Goal: Information Seeking & Learning: Learn about a topic

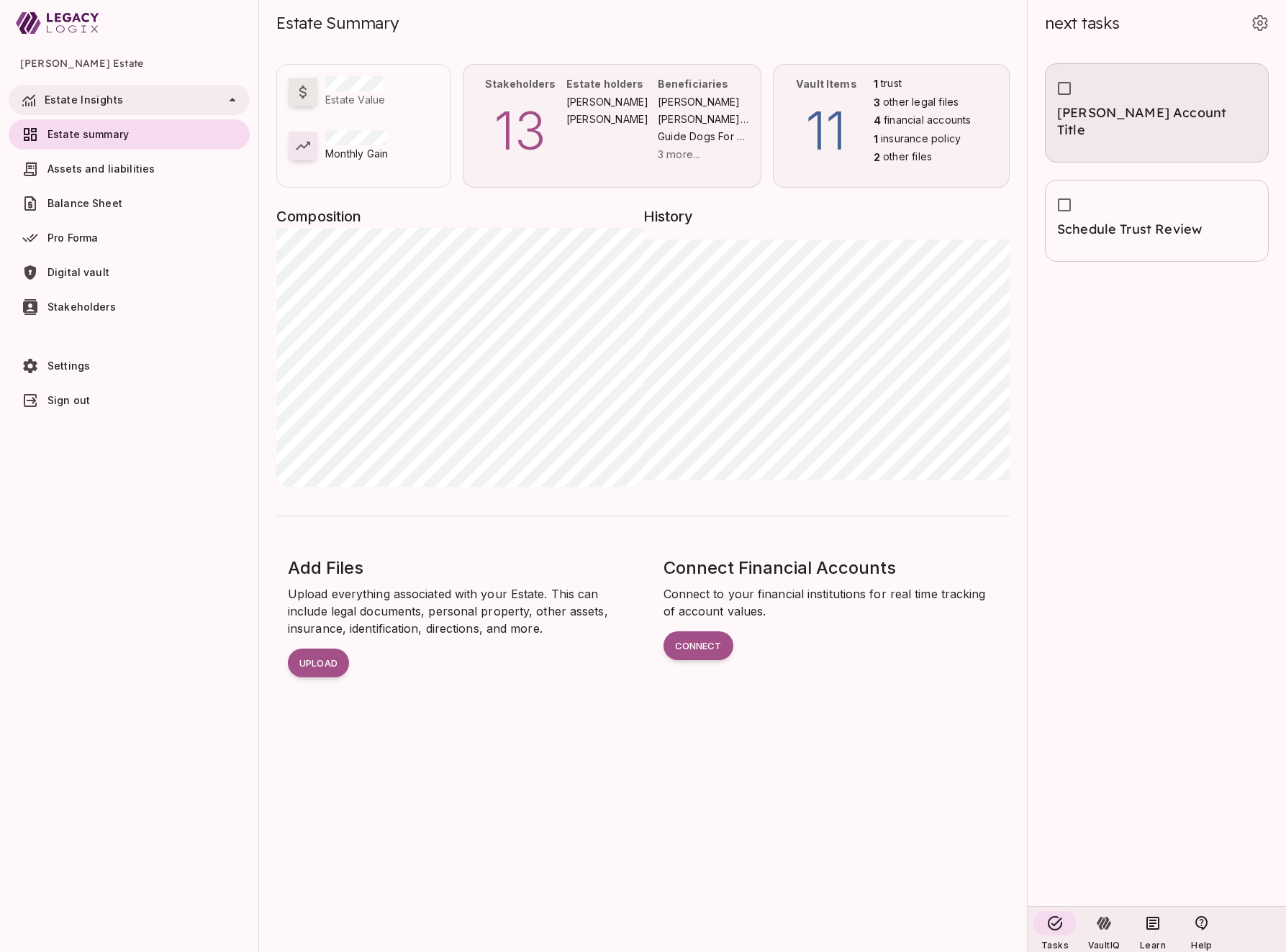
click at [1148, 130] on div "[PERSON_NAME] Account Title" at bounding box center [1156, 127] width 199 height 46
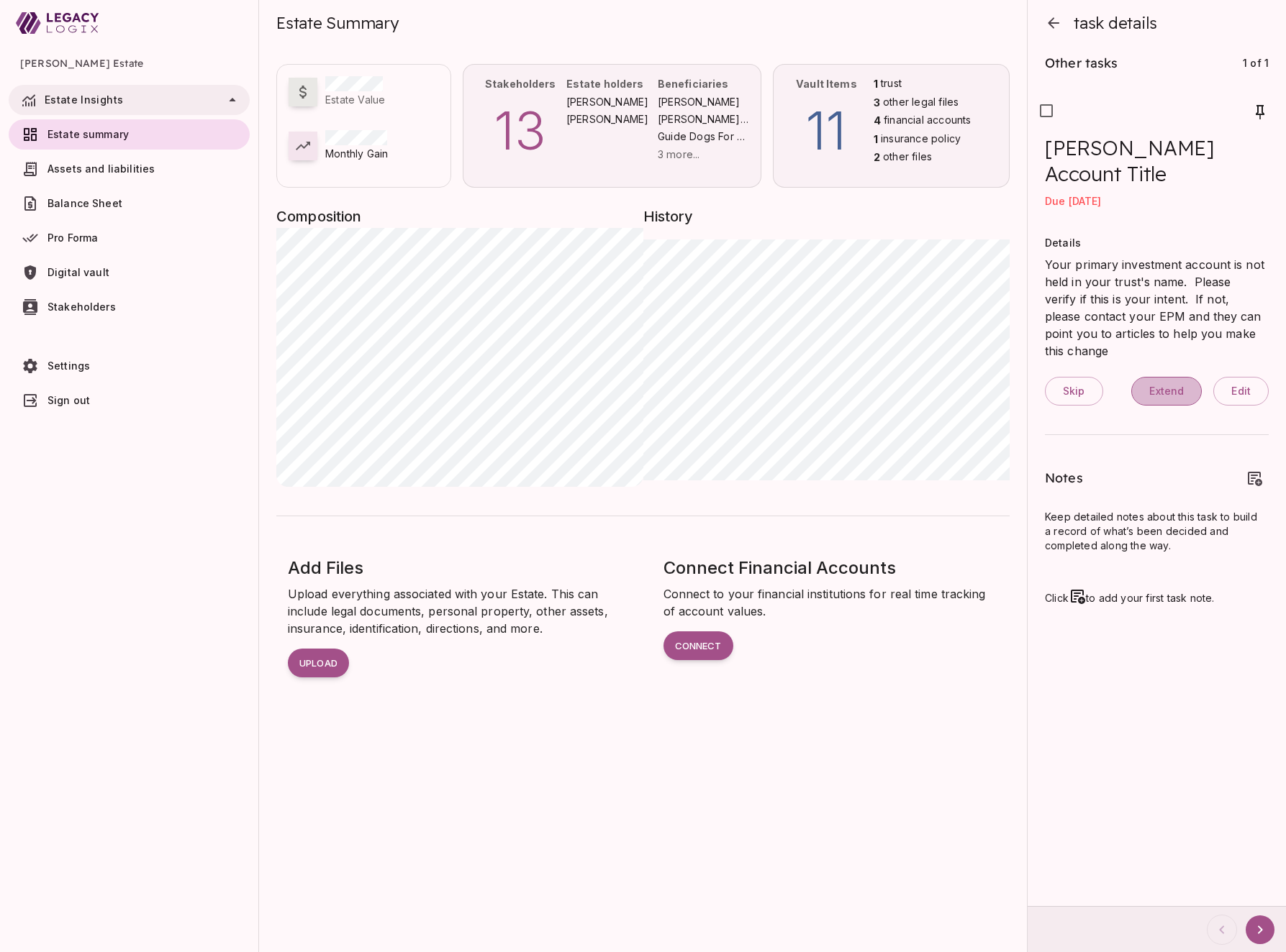
click at [1167, 385] on span "Extend" at bounding box center [1166, 390] width 35 height 13
click at [1049, 24] on icon "button" at bounding box center [1053, 22] width 12 height 11
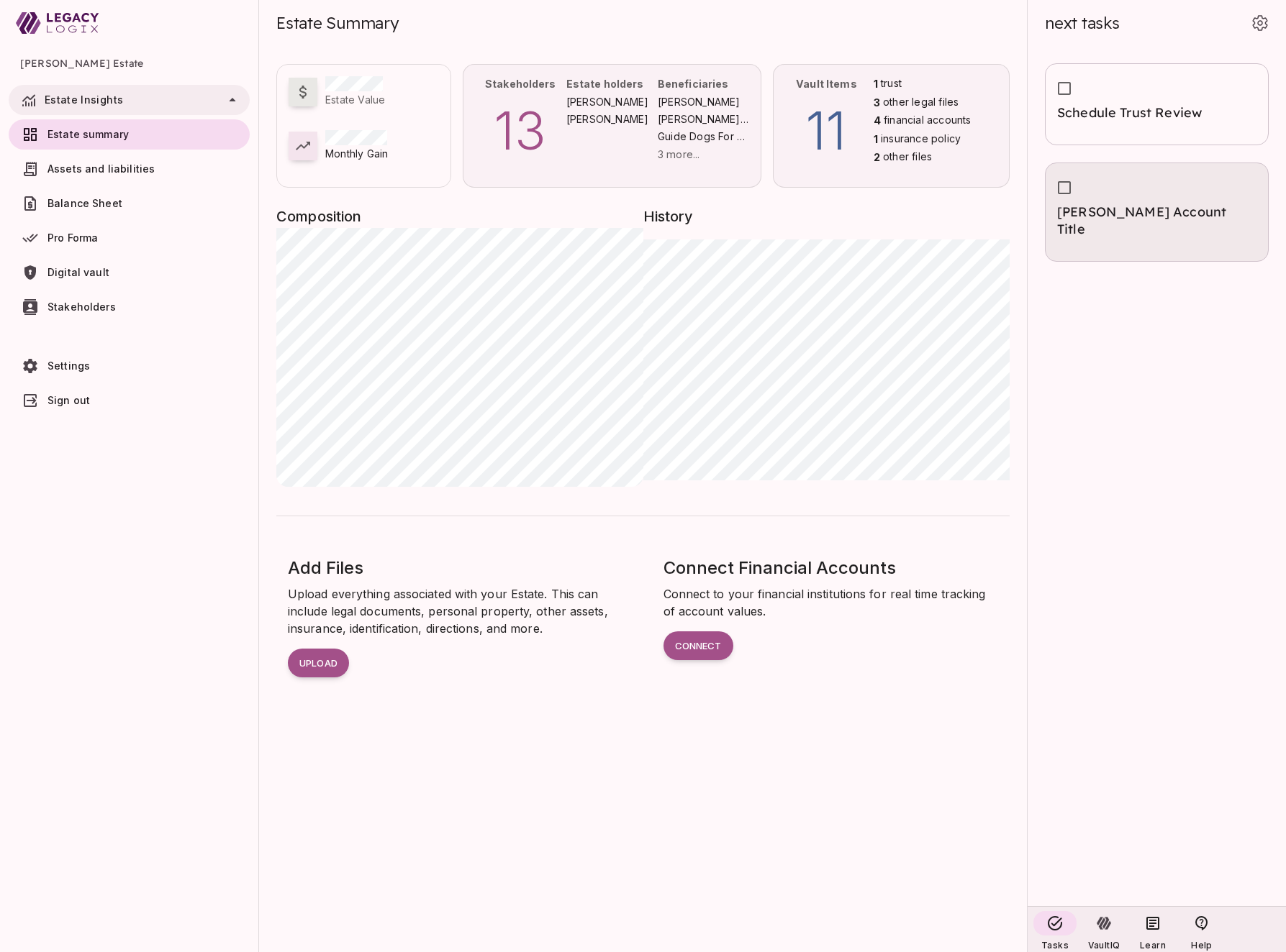
click at [1121, 195] on div at bounding box center [1156, 189] width 199 height 29
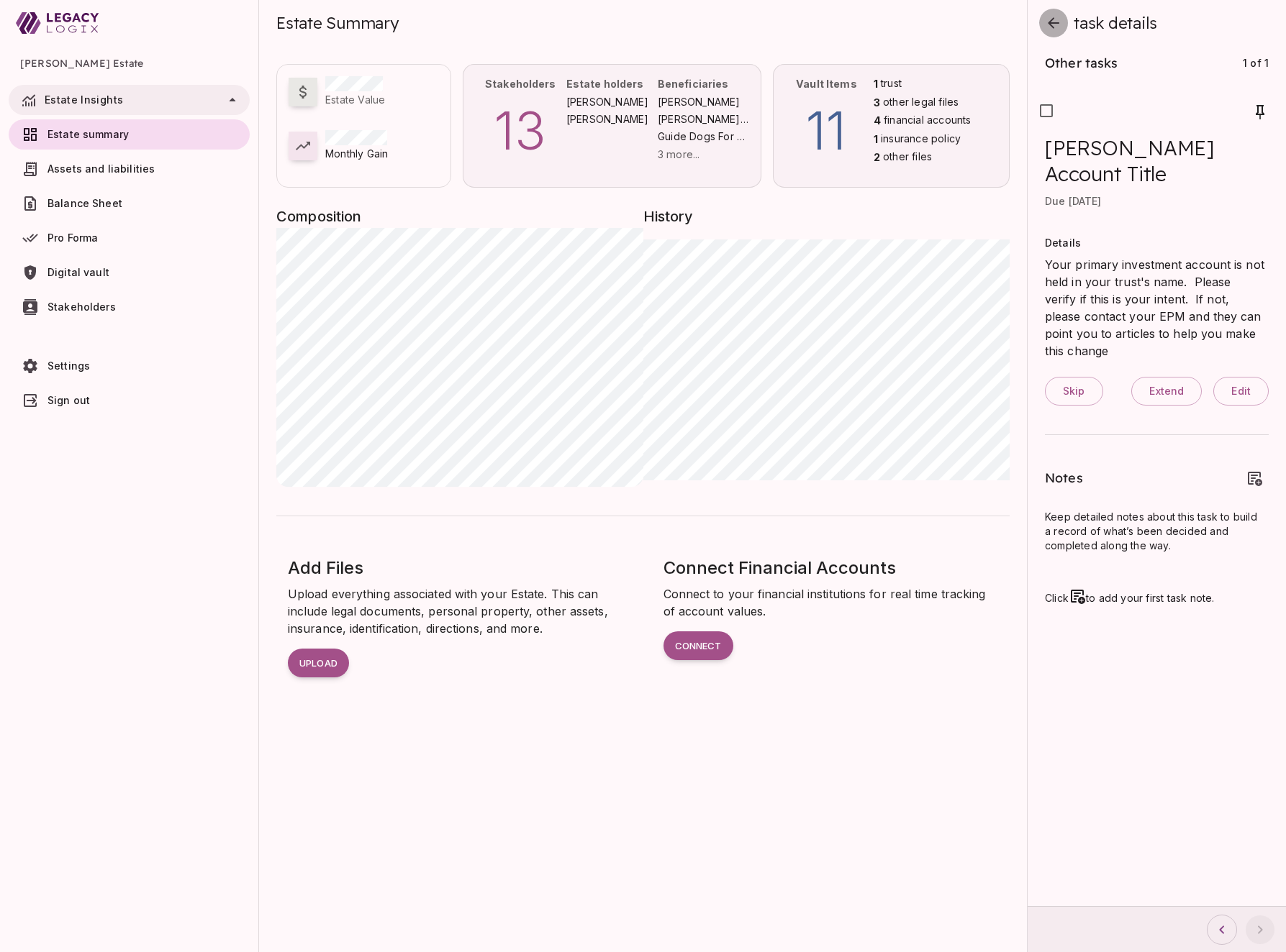
click at [1049, 30] on icon "button" at bounding box center [1053, 22] width 17 height 17
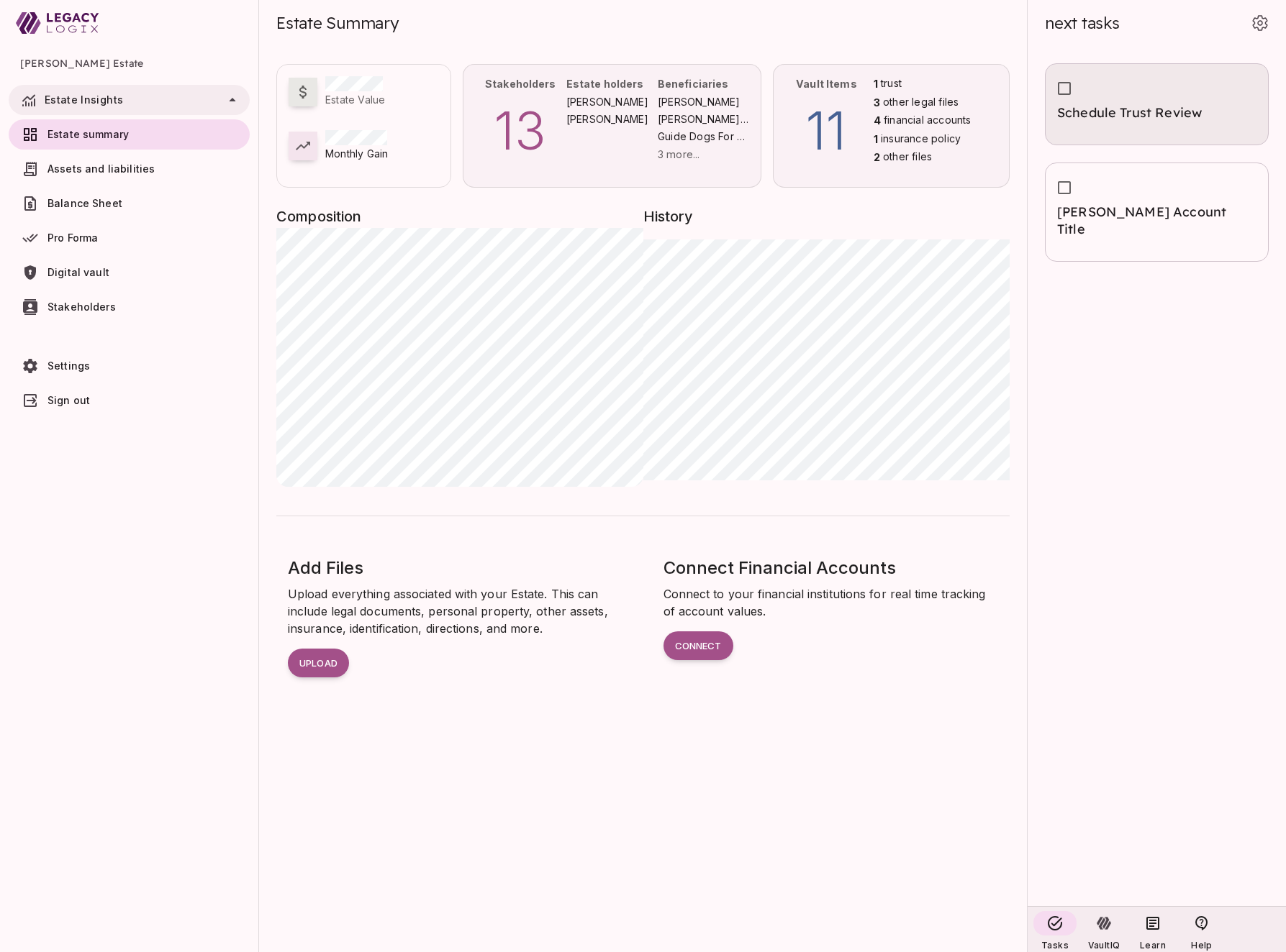
click at [1129, 110] on span "Schedule Trust Review" at bounding box center [1156, 113] width 199 height 17
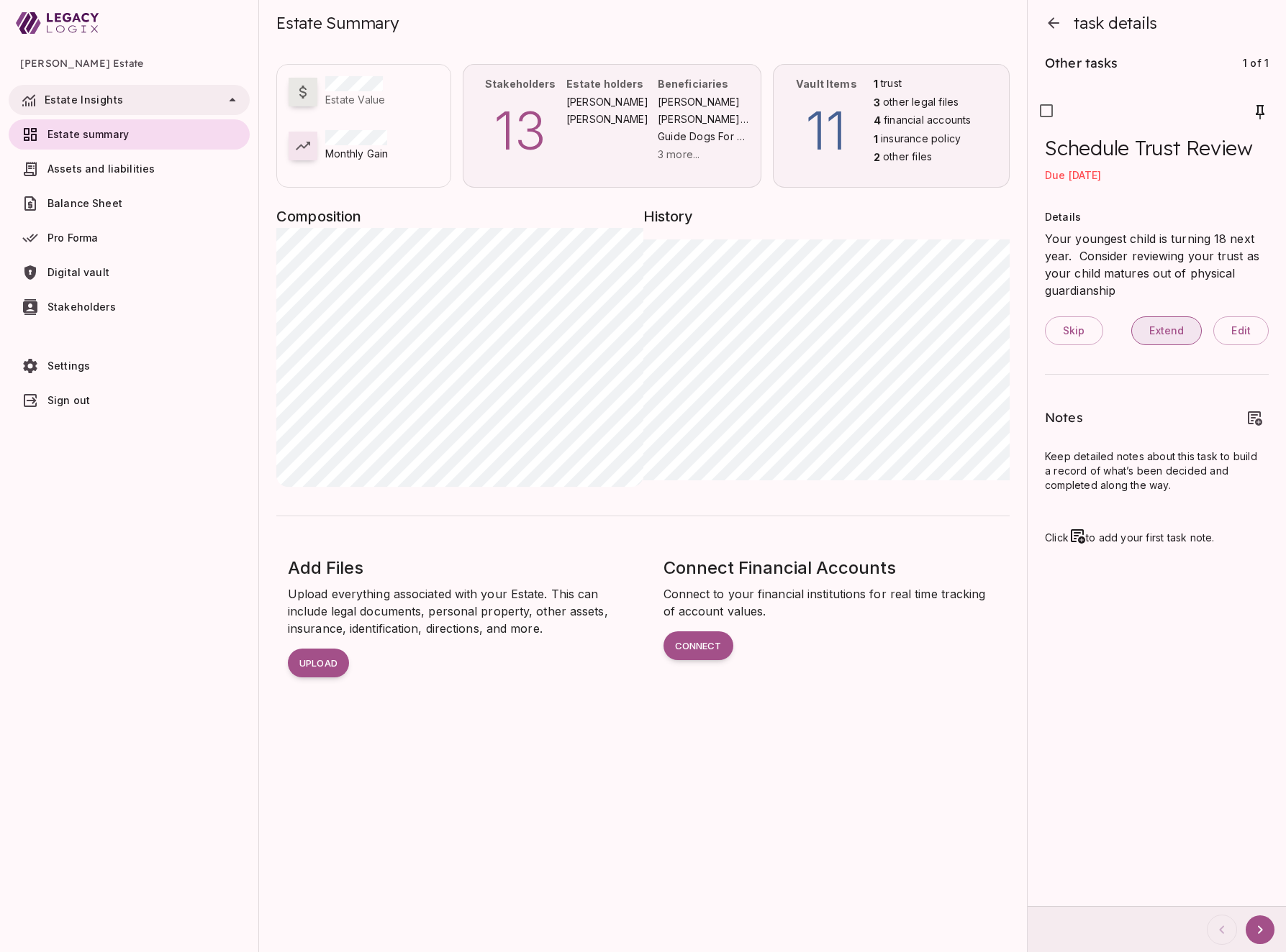
click at [1154, 333] on span "Extend" at bounding box center [1166, 330] width 35 height 13
click at [1050, 29] on icon "button" at bounding box center [1053, 22] width 17 height 17
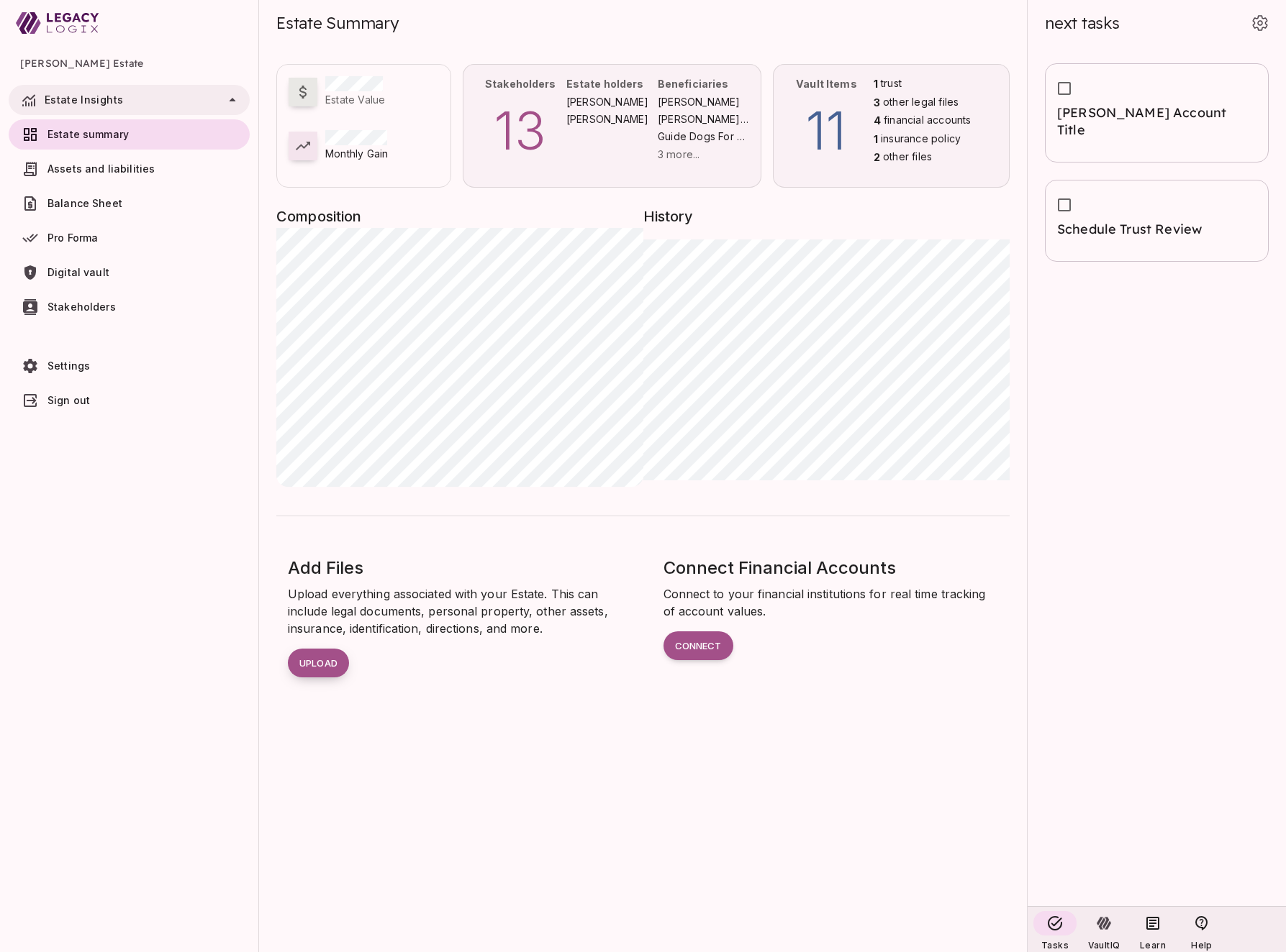
click at [331, 655] on button "Upload" at bounding box center [318, 663] width 62 height 29
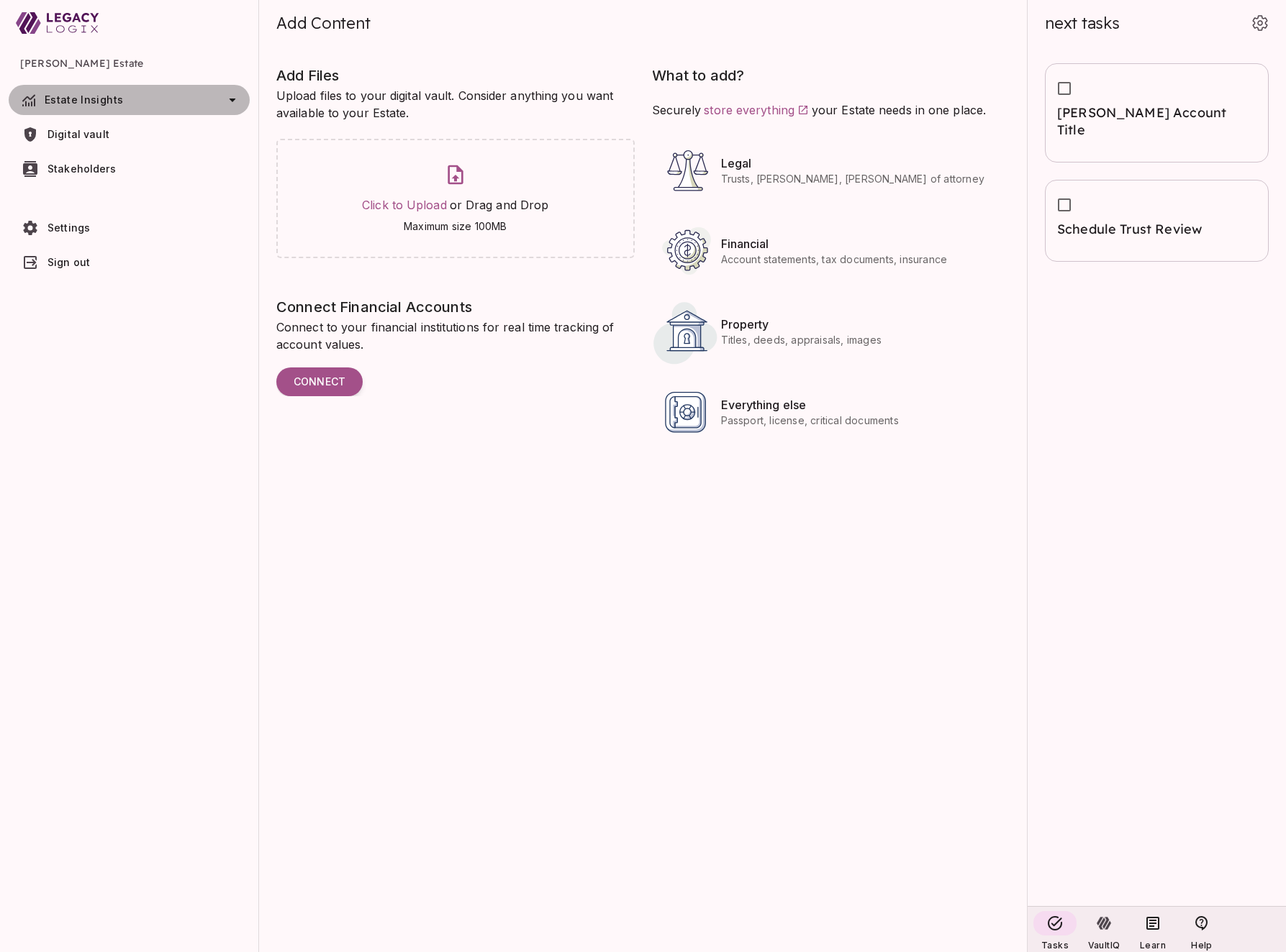
click at [96, 104] on span "Estate Insights" at bounding box center [84, 99] width 79 height 13
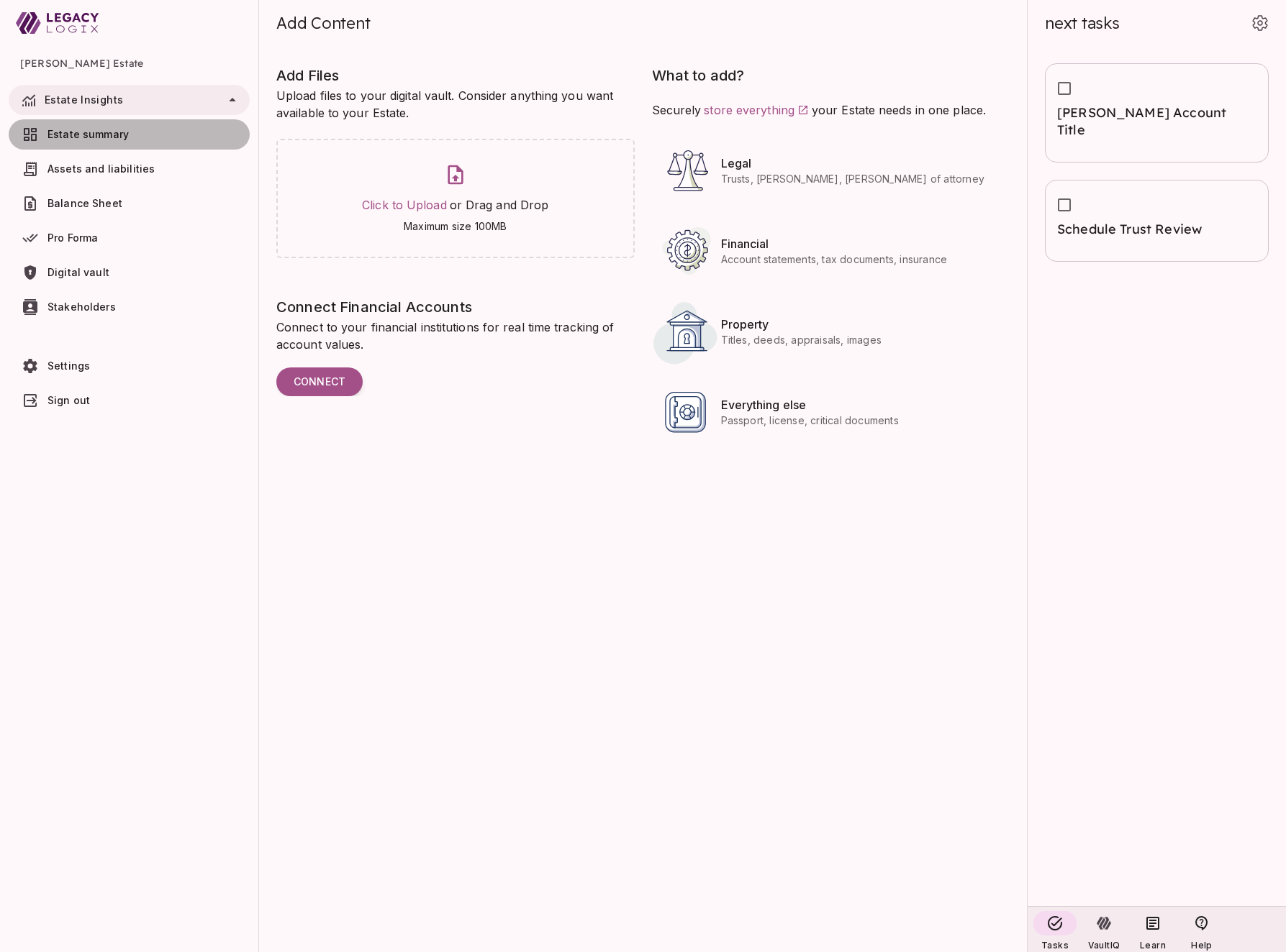
click at [97, 138] on span "Estate summary" at bounding box center [88, 134] width 82 height 13
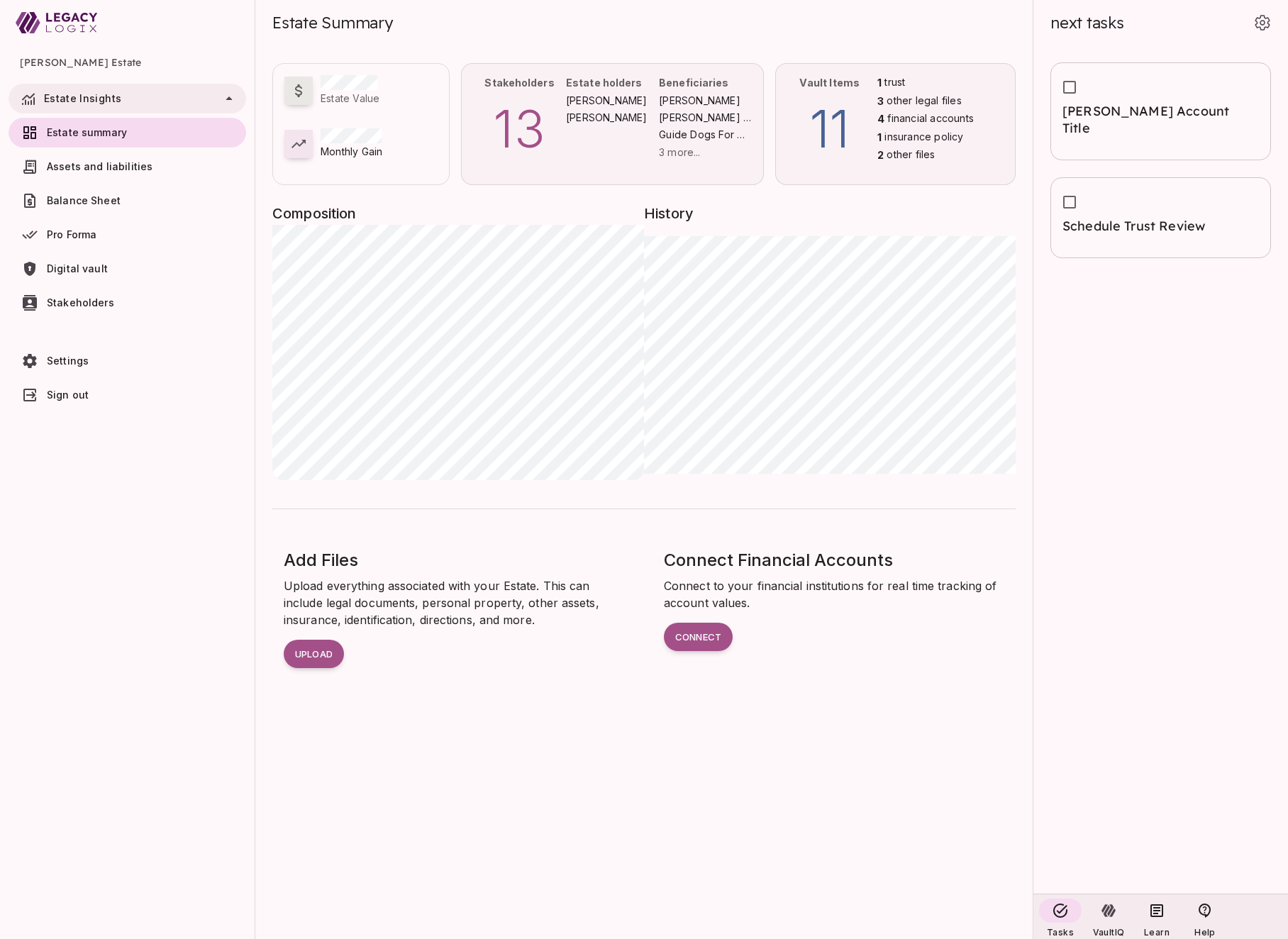
click at [913, 94] on span "other legal files" at bounding box center [923, 101] width 75 height 15
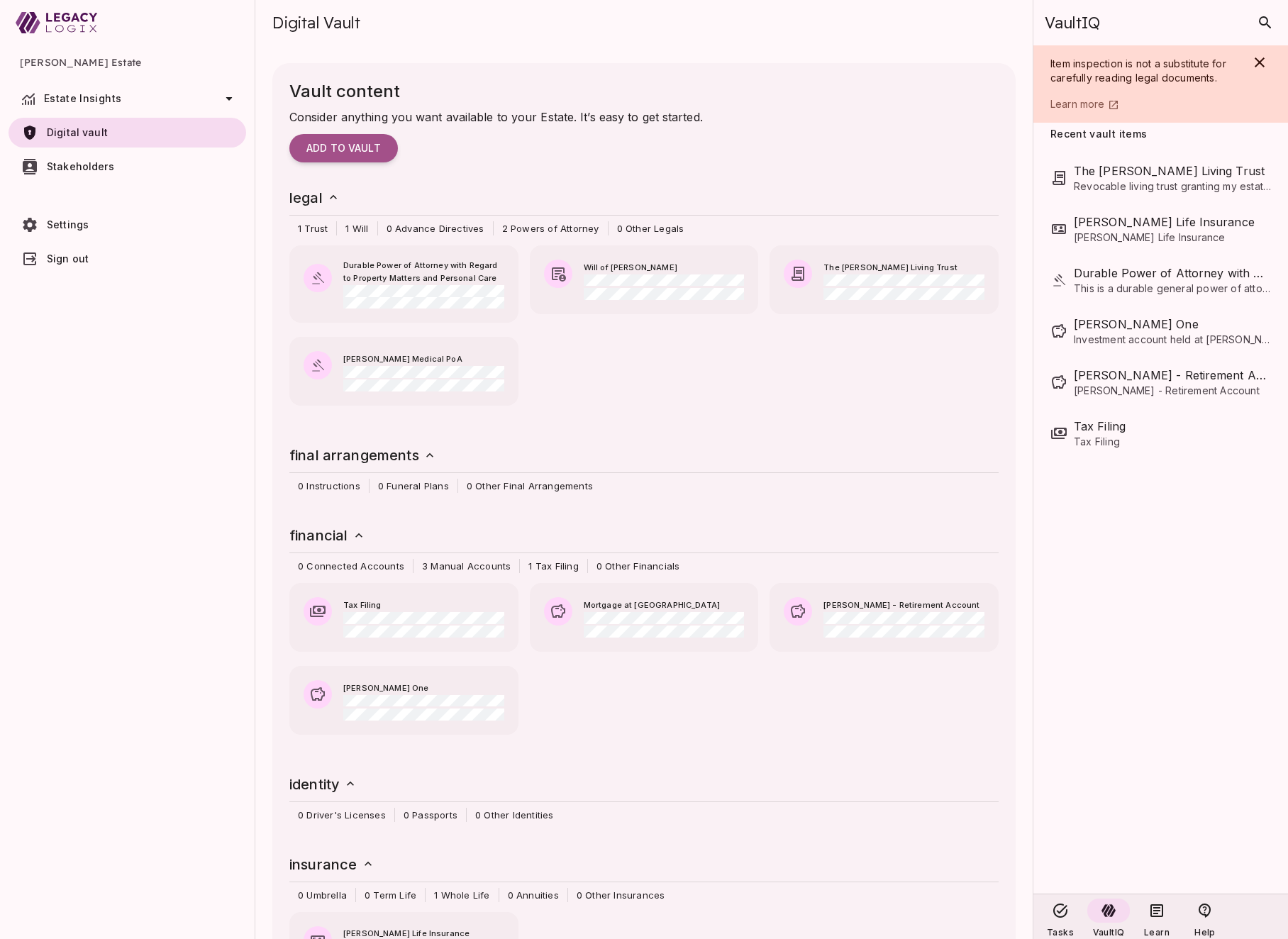
click at [132, 99] on span "Estate Insights" at bounding box center [129, 99] width 171 height 12
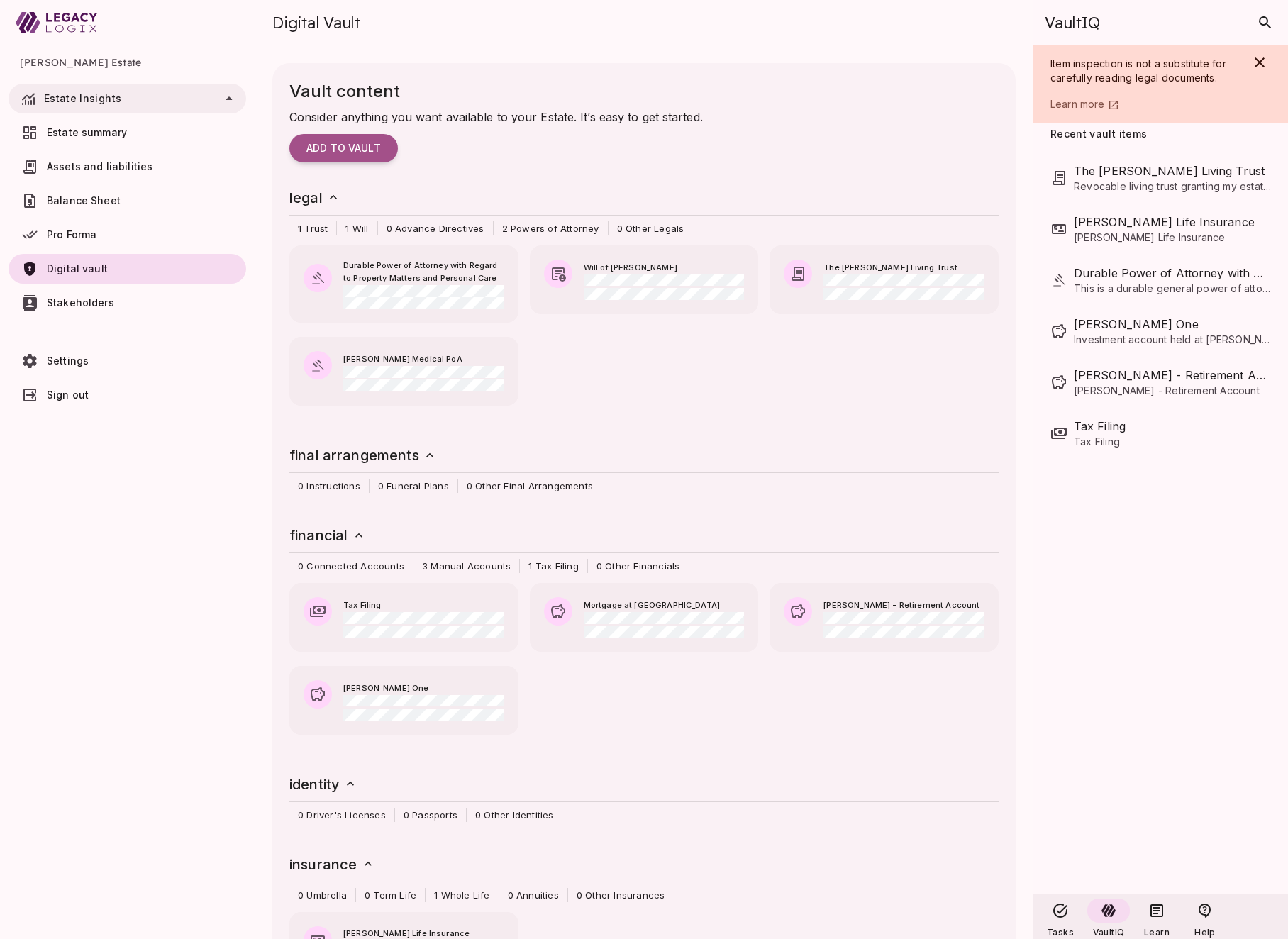
click at [135, 127] on span "Estate summary" at bounding box center [143, 132] width 194 height 14
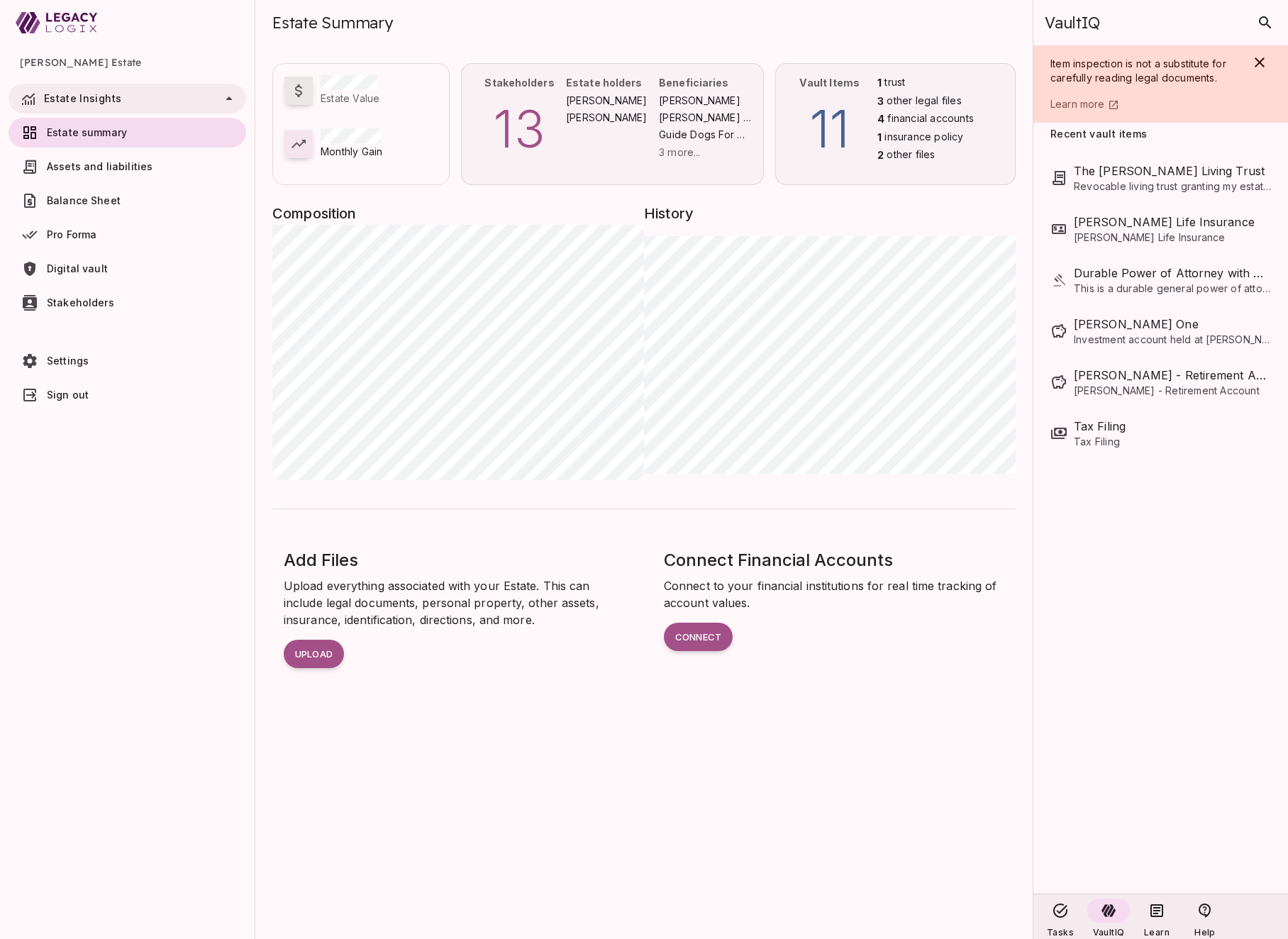
click at [623, 135] on div "Estate holders [PERSON_NAME] [PERSON_NAME]" at bounding box center [612, 124] width 93 height 98
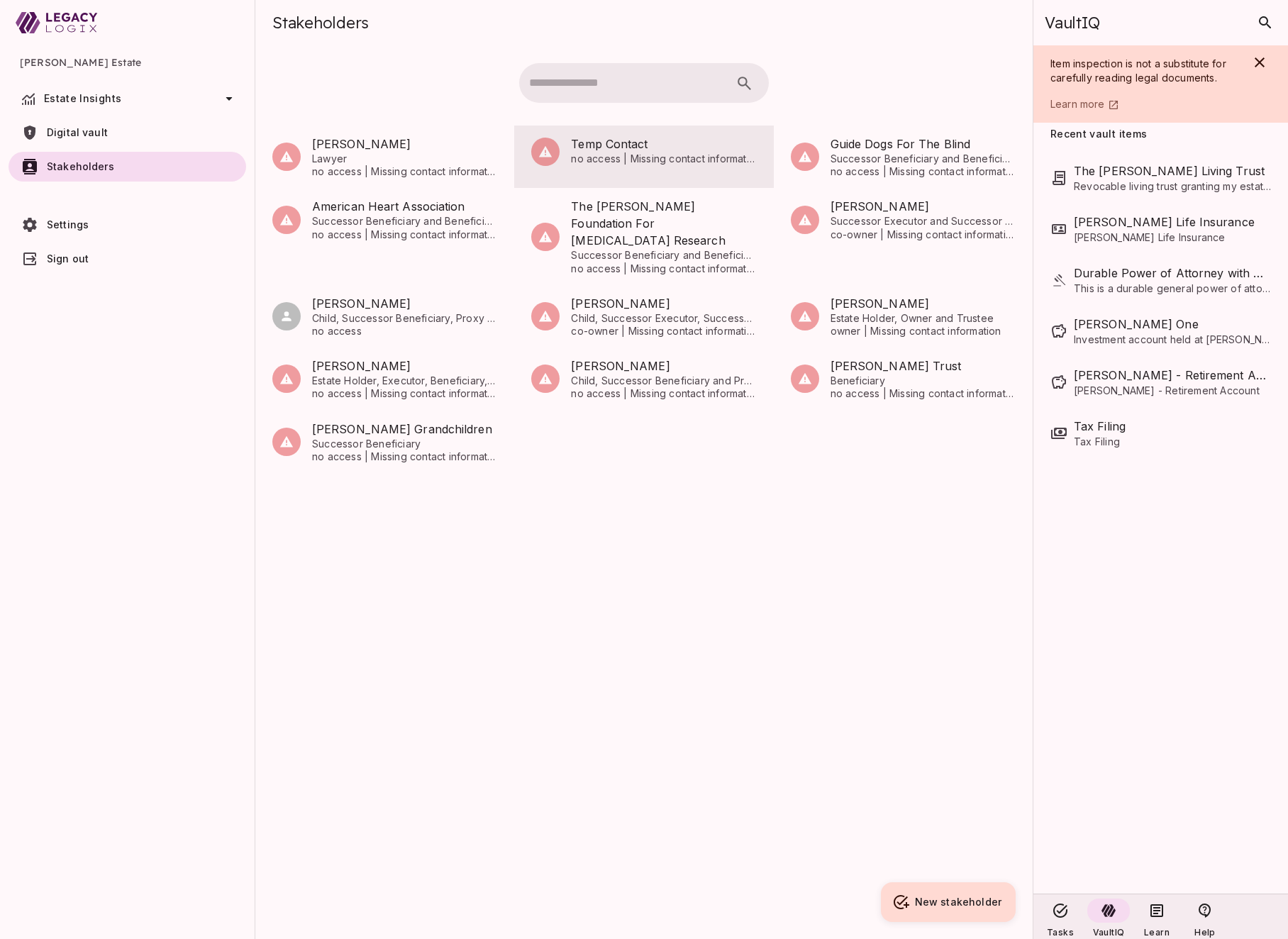
click at [646, 157] on span "no access | Missing contact information" at bounding box center [663, 159] width 185 height 12
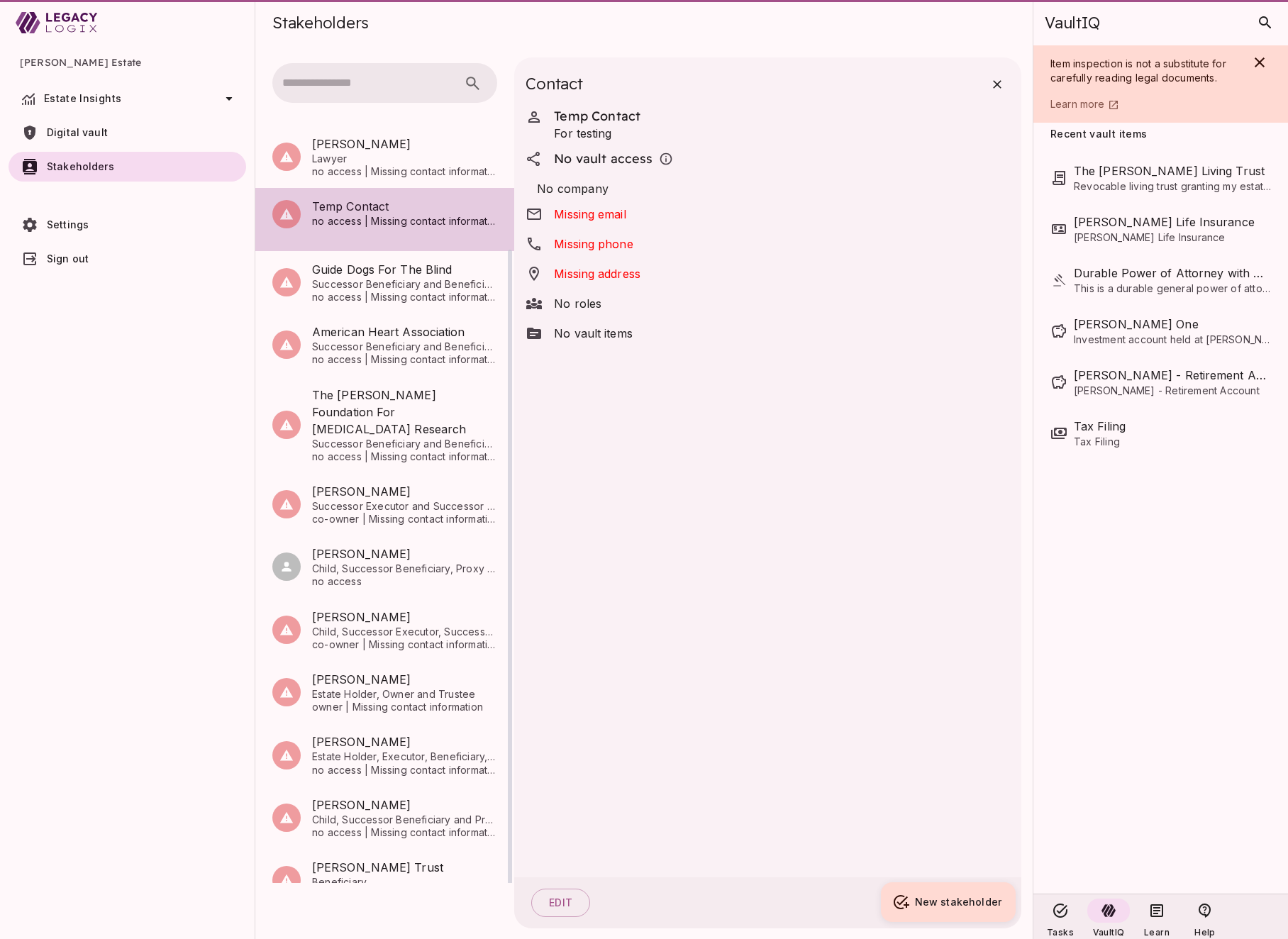
scroll to position [1, 0]
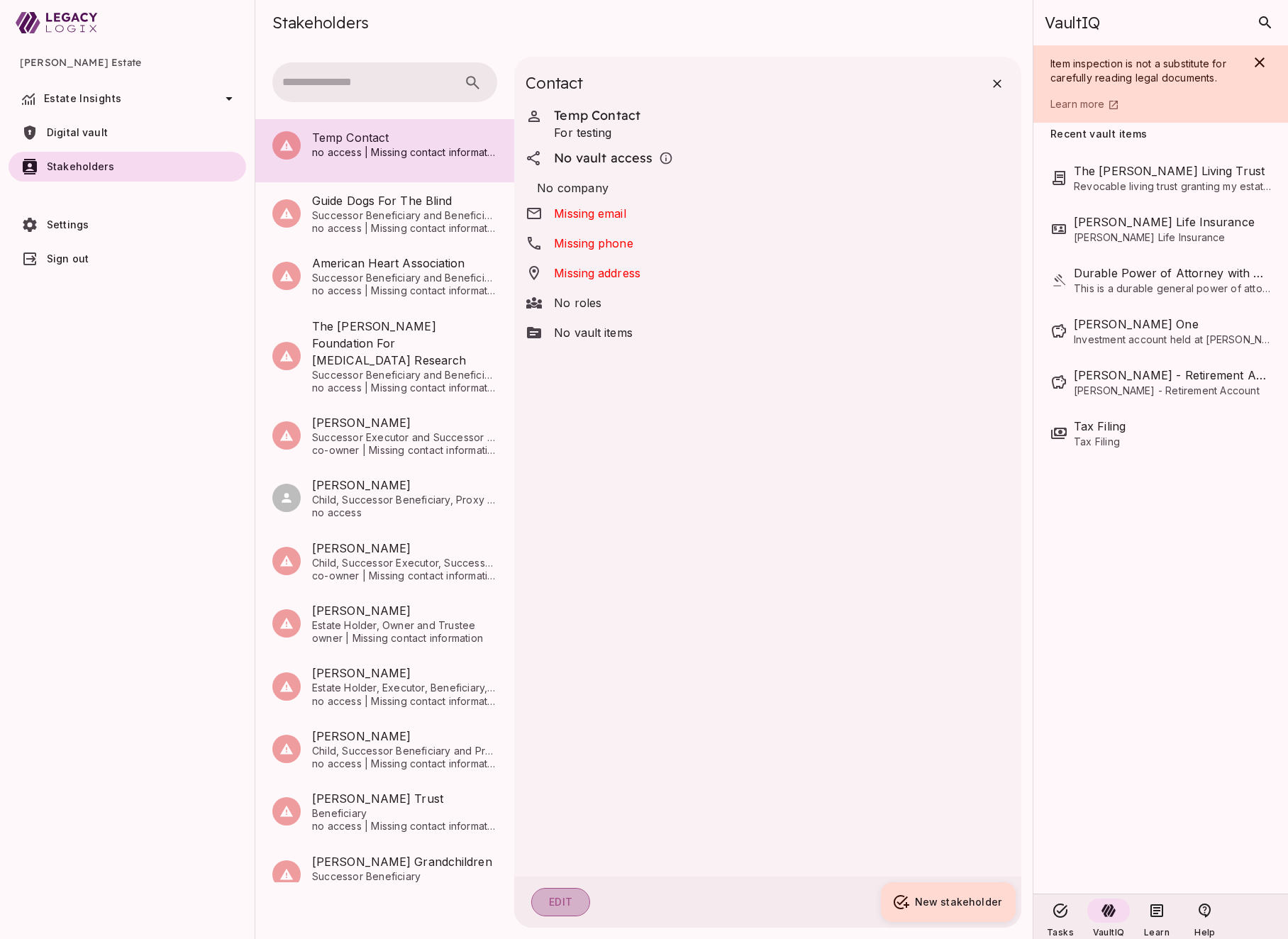
click at [565, 901] on button "Edit" at bounding box center [560, 902] width 59 height 28
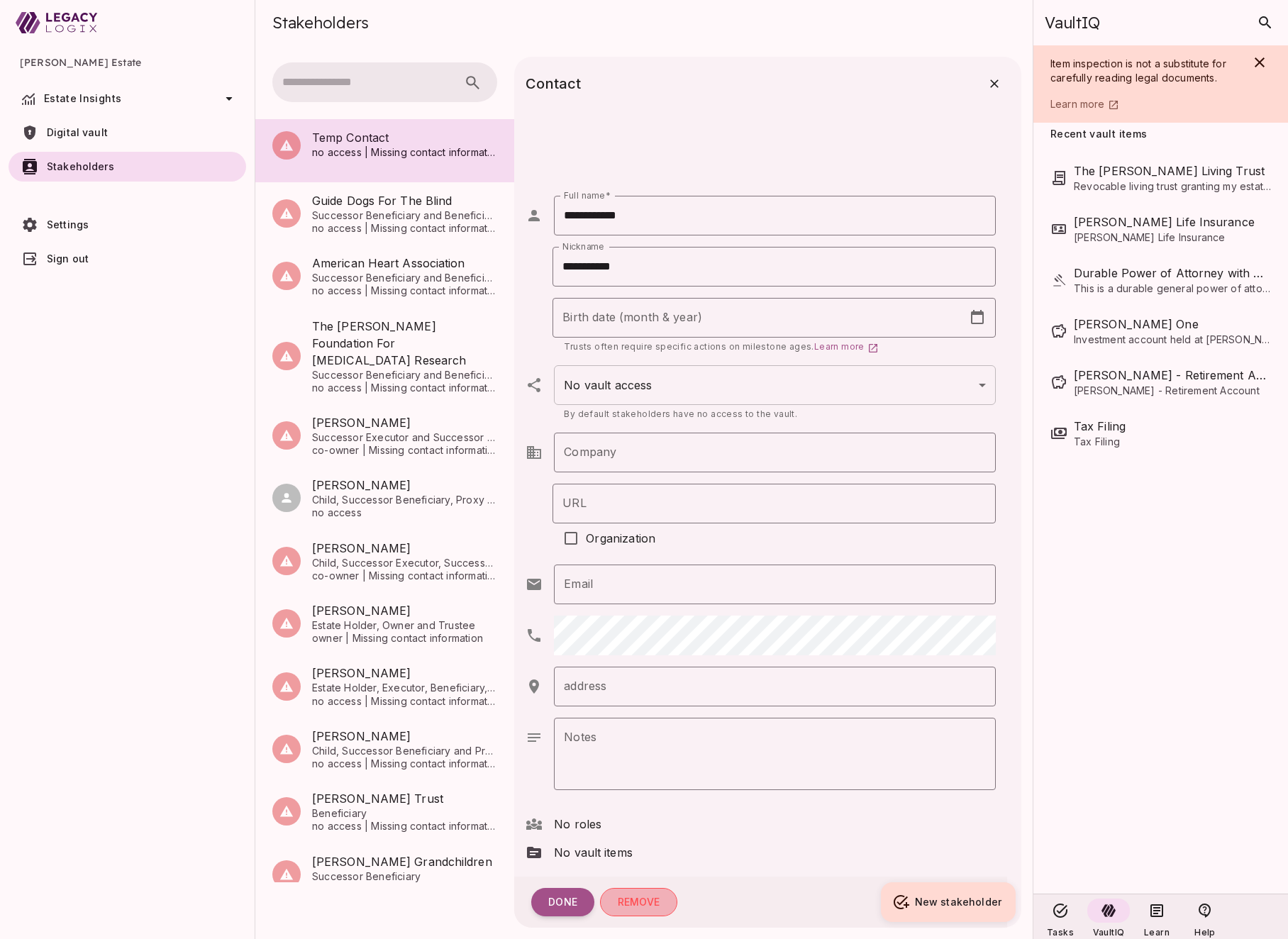
click at [645, 904] on button "Remove" at bounding box center [639, 902] width 77 height 28
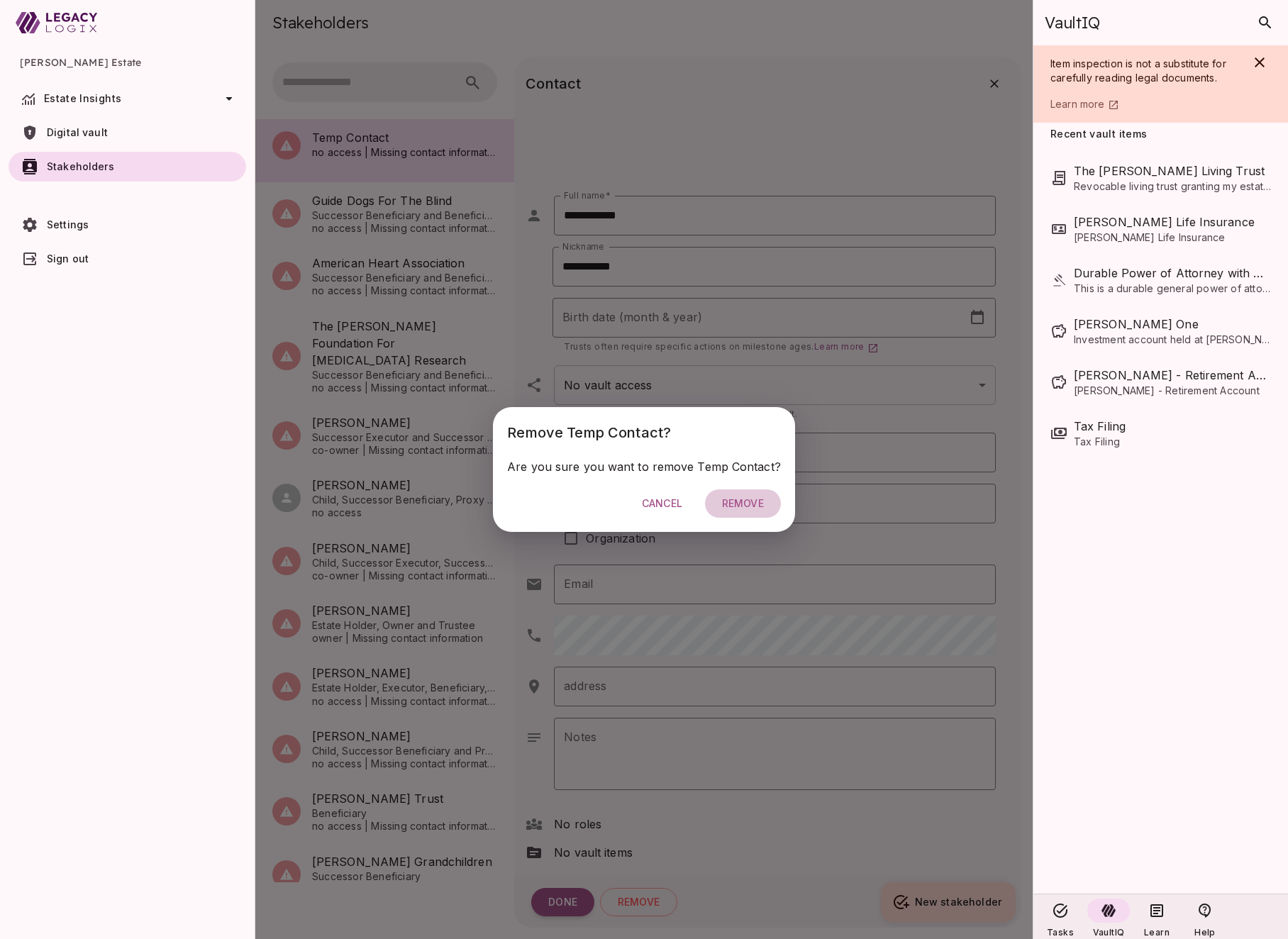
click at [739, 505] on span "Remove" at bounding box center [742, 503] width 42 height 12
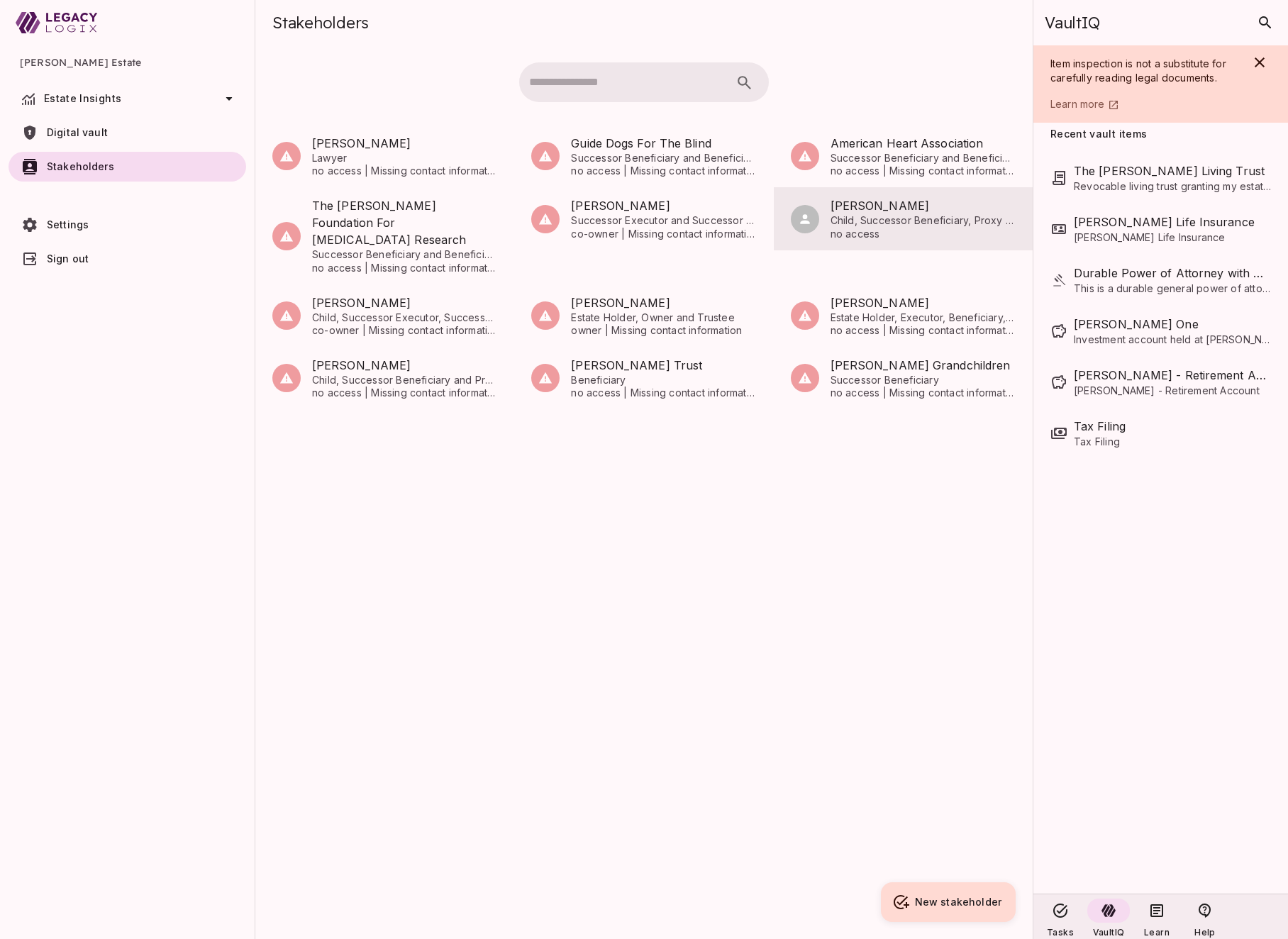
click at [872, 229] on span "no access" at bounding box center [923, 234] width 185 height 12
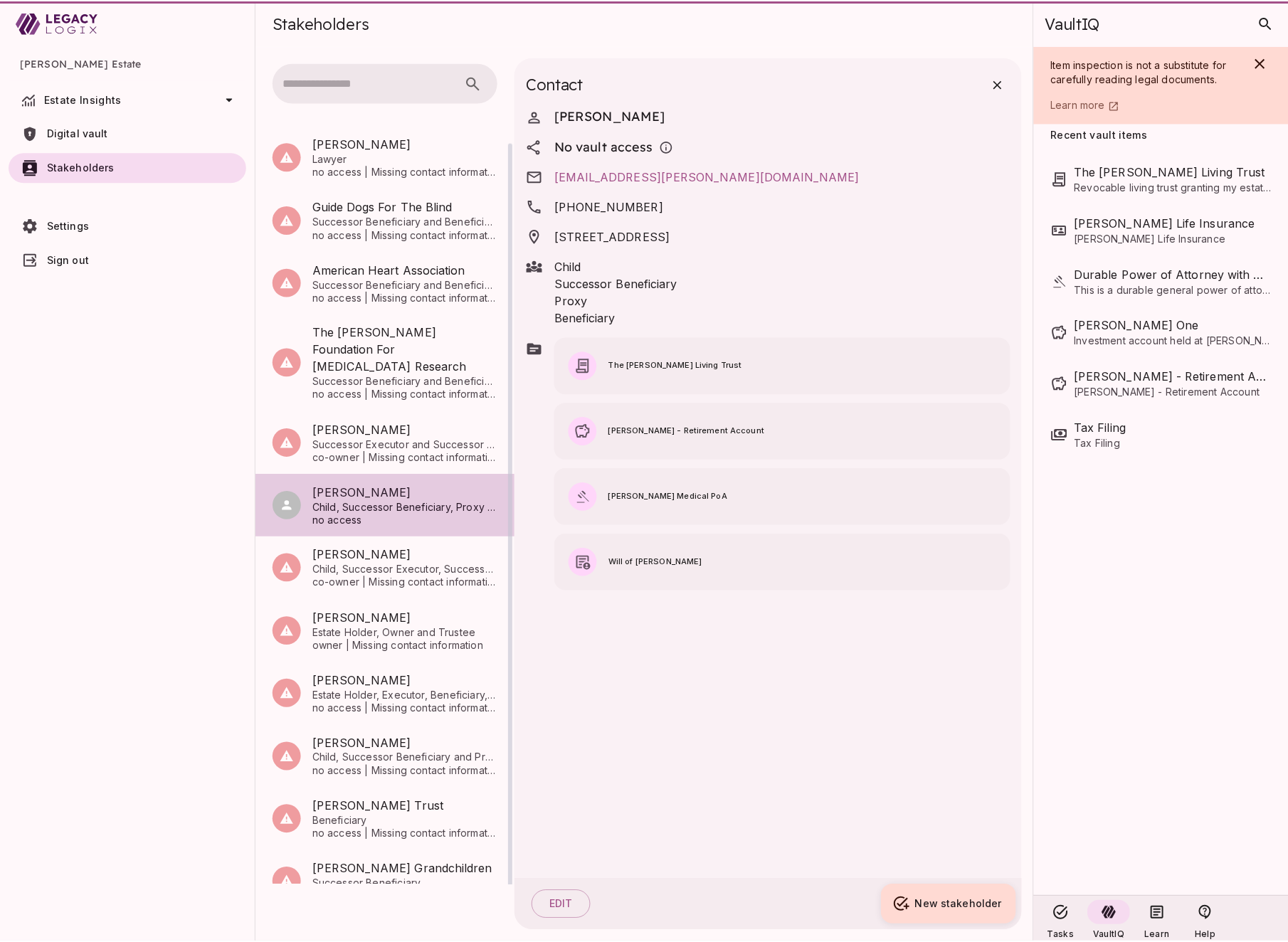
scroll to position [12, 0]
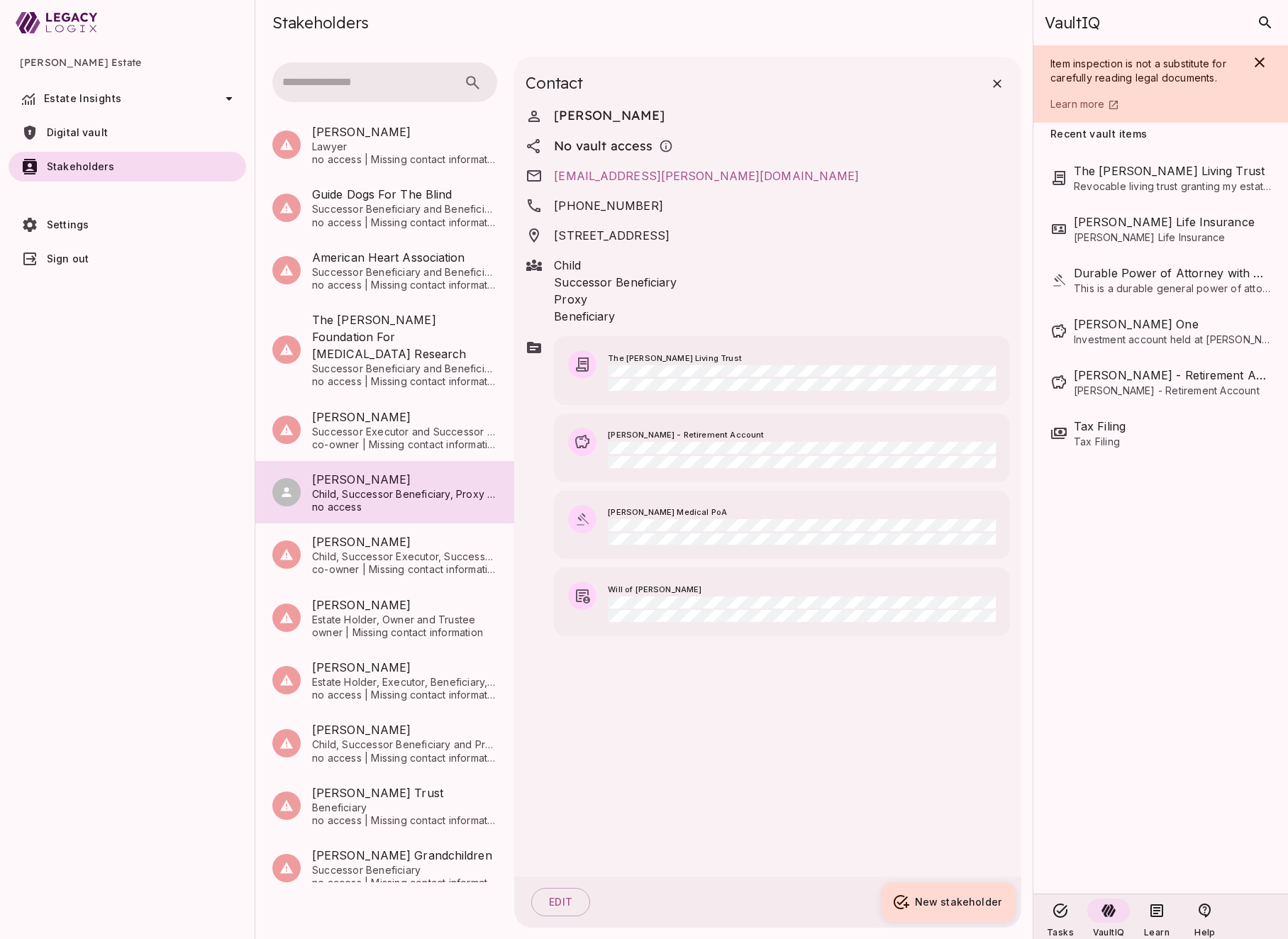
click at [108, 102] on span "Estate Insights" at bounding box center [83, 98] width 77 height 12
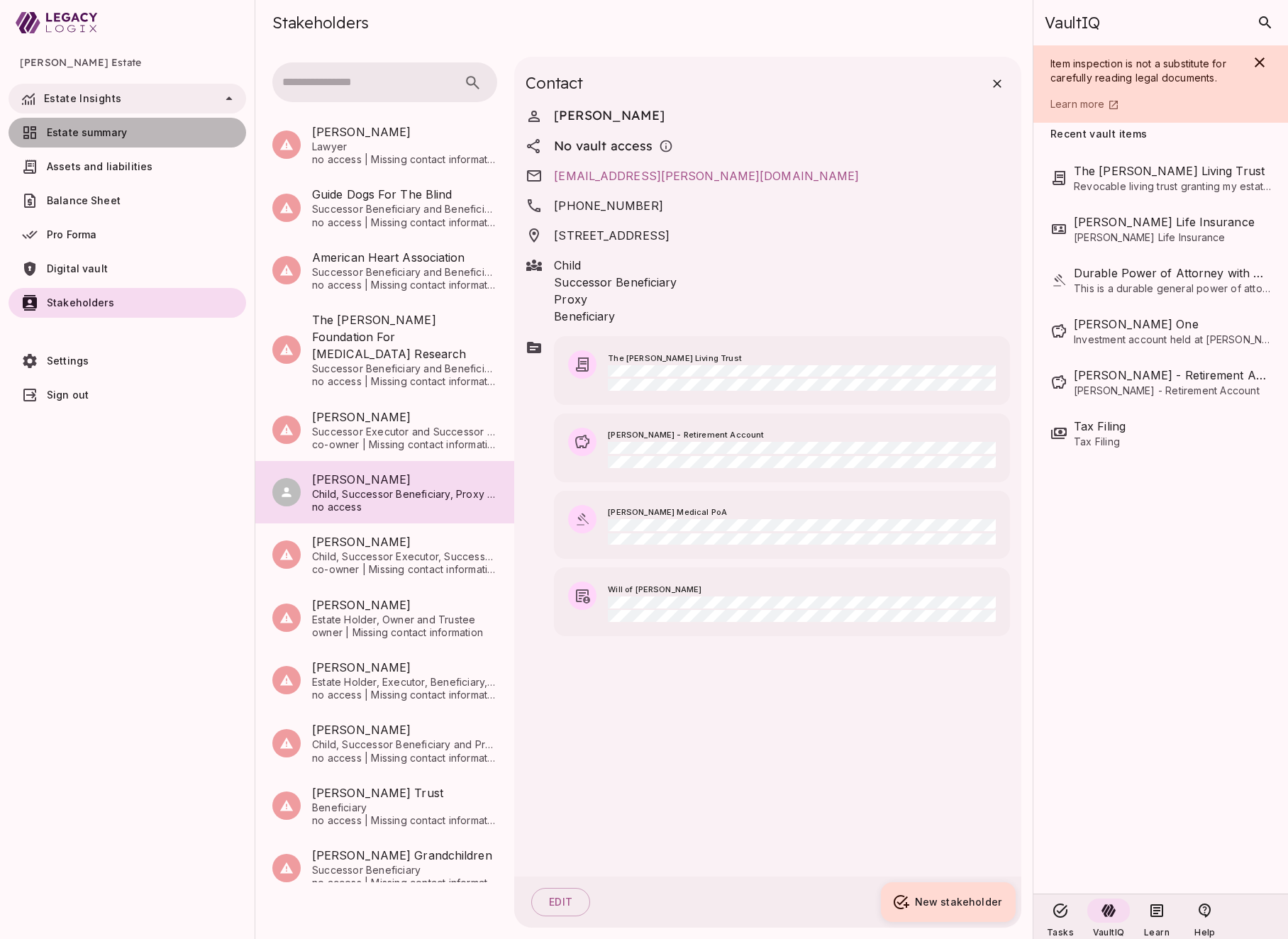
click at [108, 132] on span "Estate summary" at bounding box center [87, 132] width 80 height 12
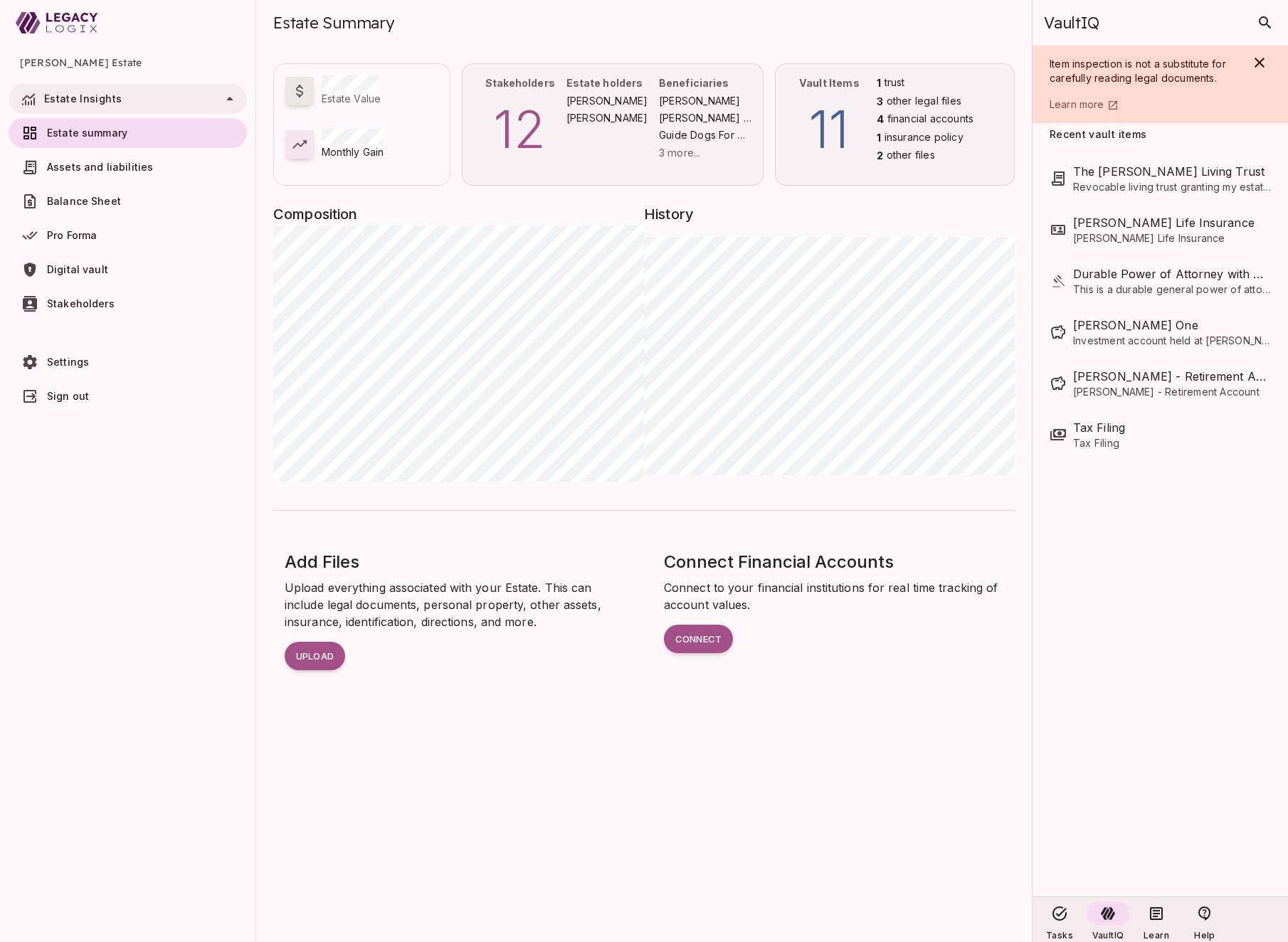
click at [153, 174] on span "Assets and liabilities" at bounding box center [144, 166] width 194 height 14
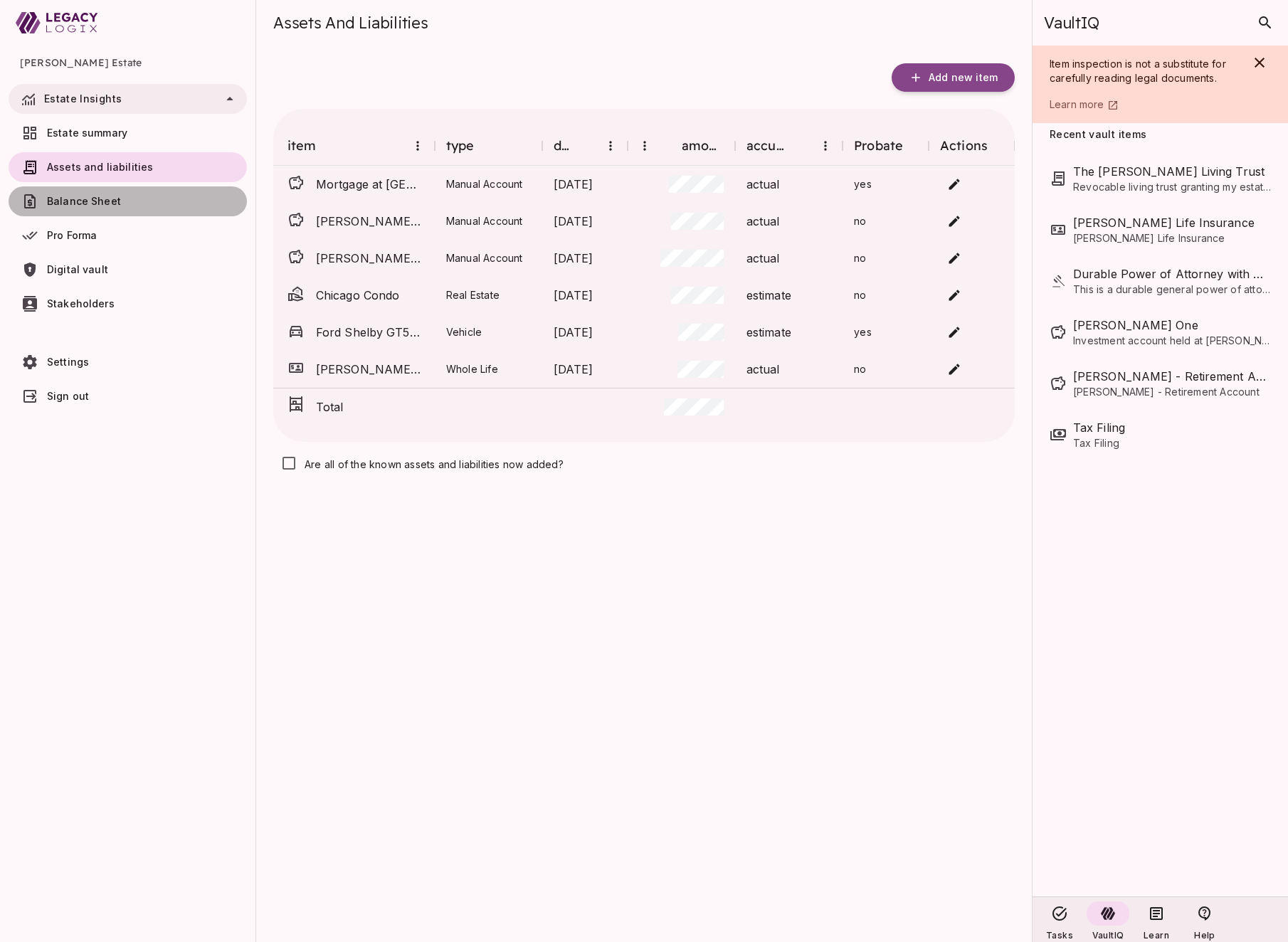
click at [150, 202] on span "Balance Sheet" at bounding box center [144, 201] width 194 height 14
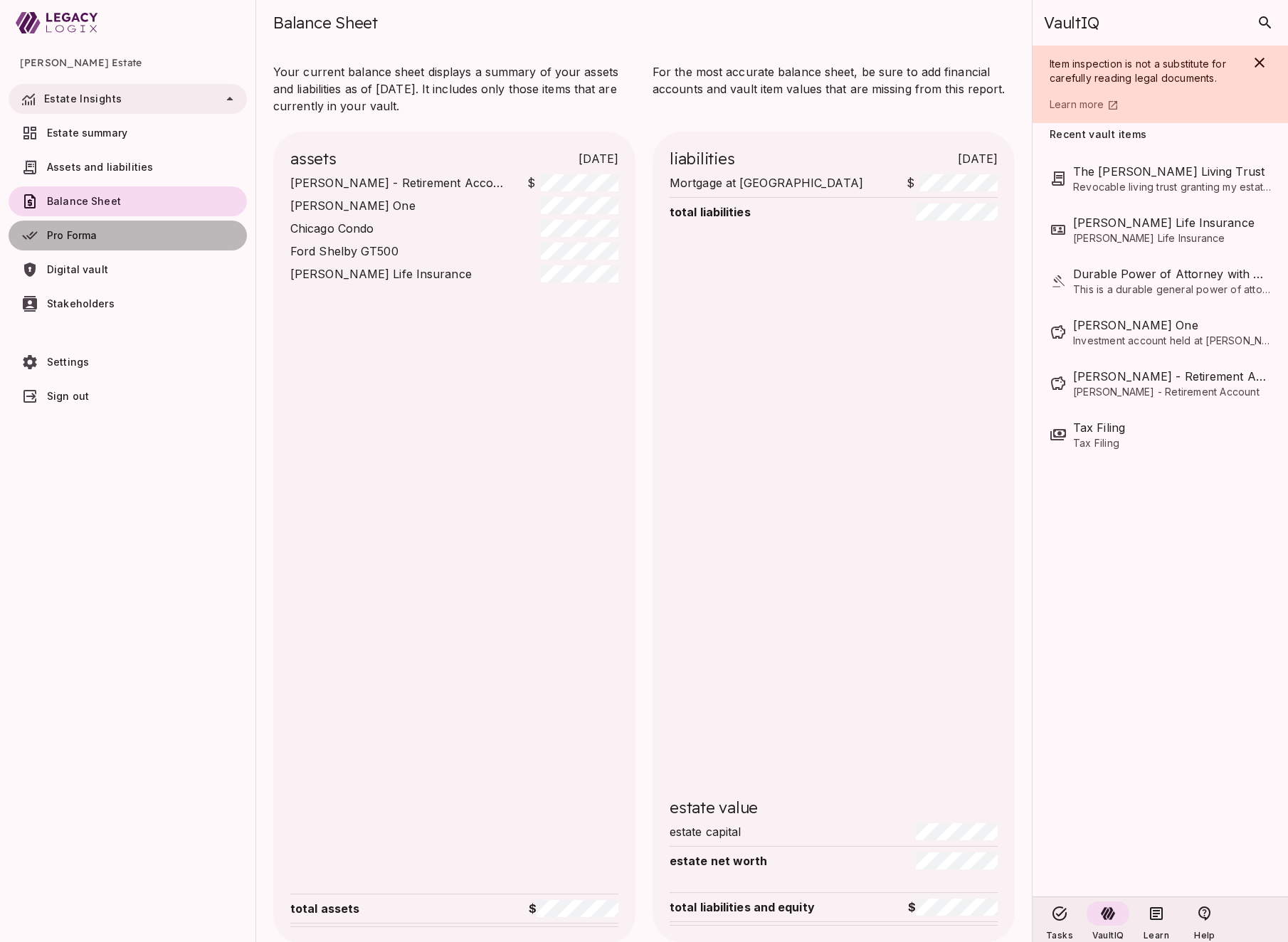
click at [141, 229] on span "Pro Forma" at bounding box center [144, 235] width 194 height 14
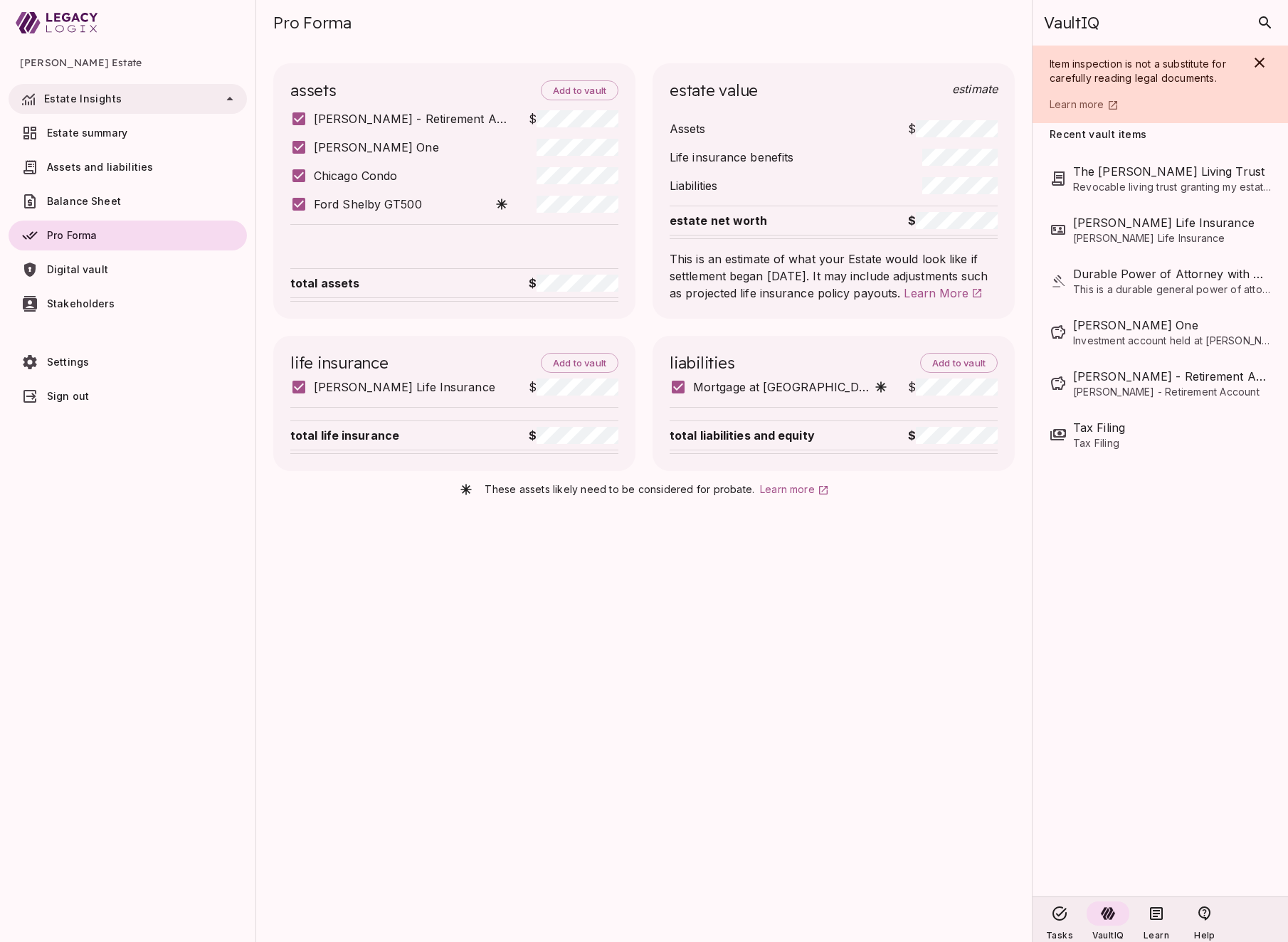
click at [117, 139] on span "Estate summary" at bounding box center [87, 133] width 81 height 12
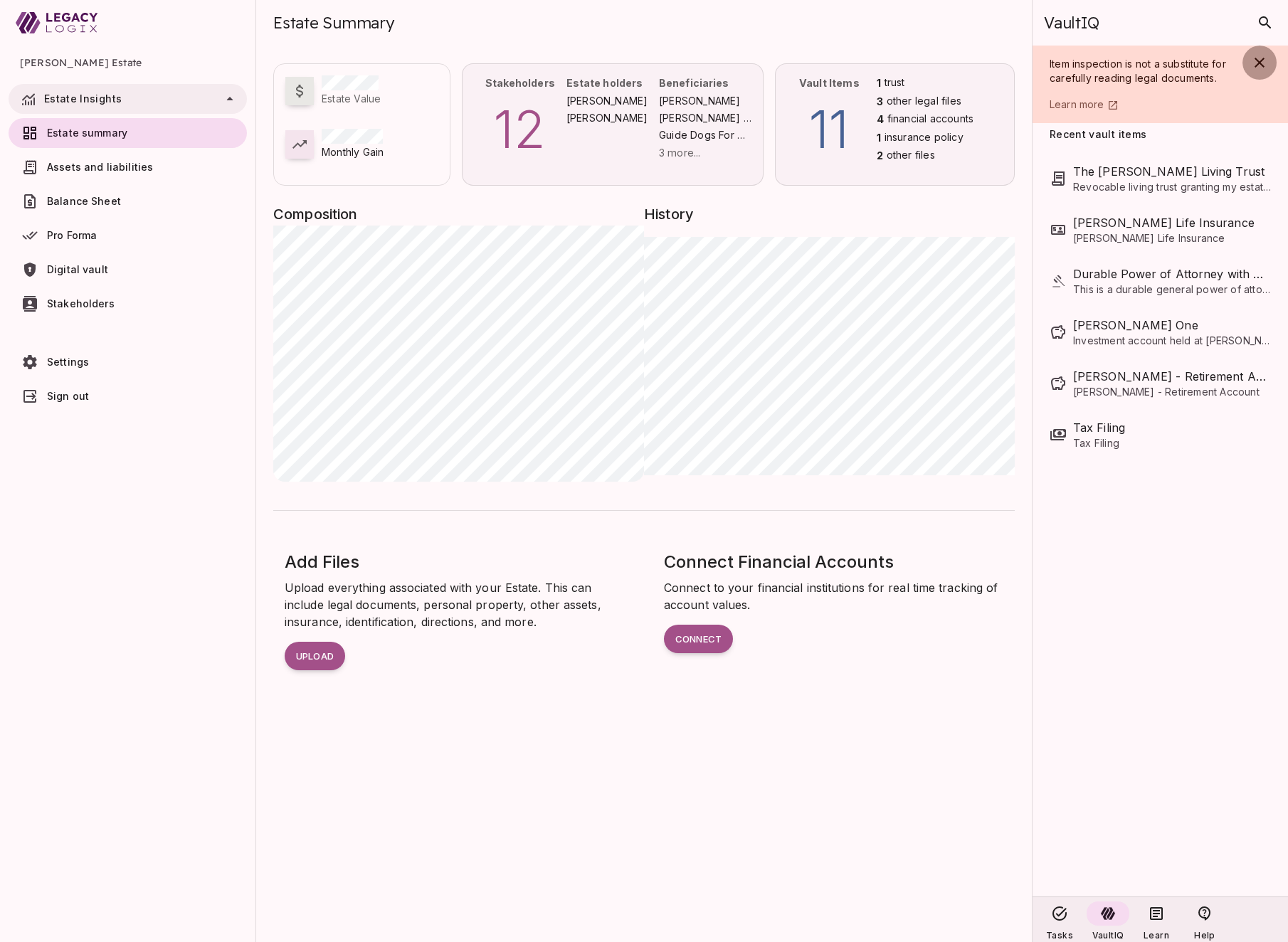
click at [1266, 59] on icon "button" at bounding box center [1259, 62] width 17 height 17
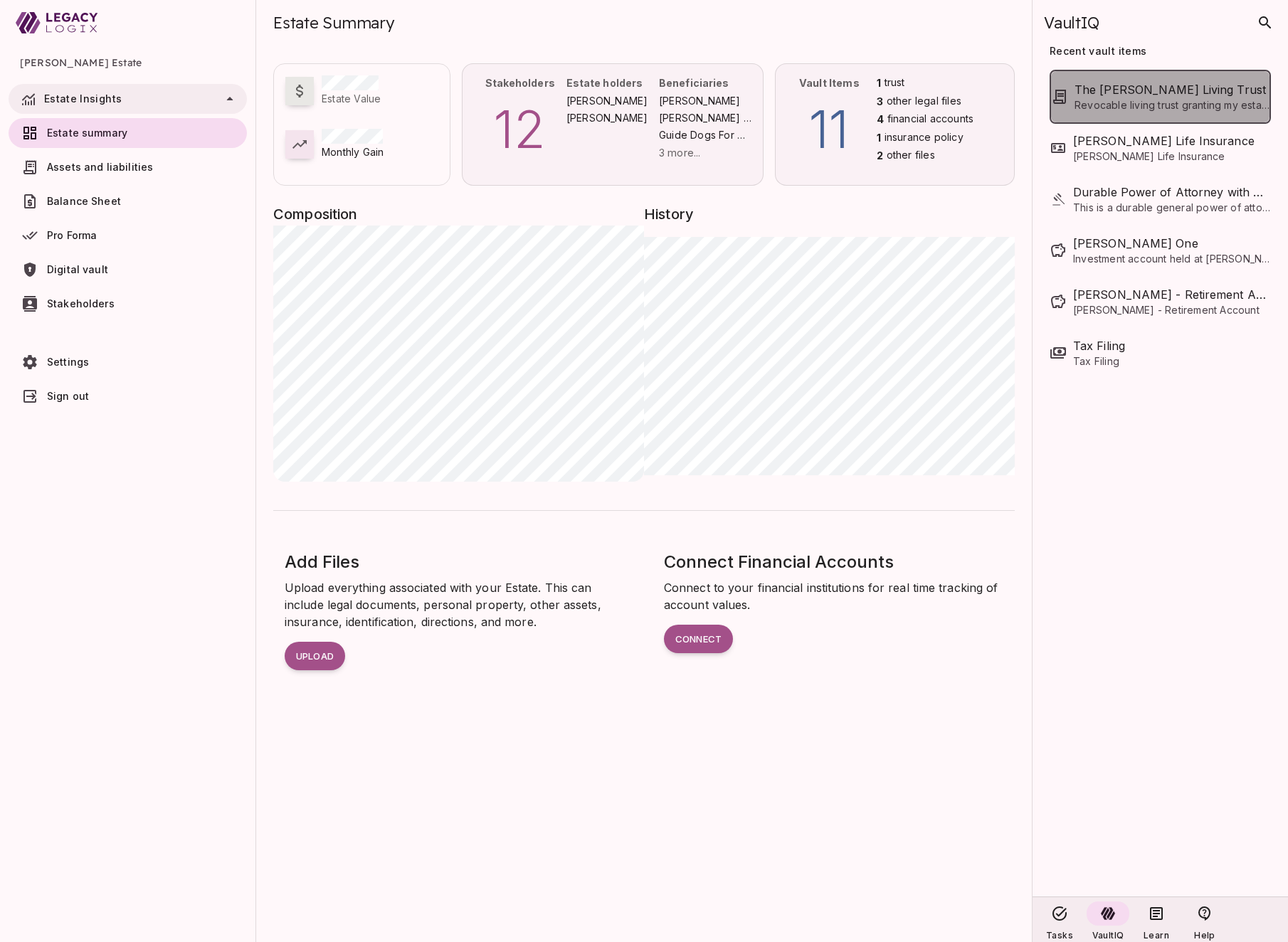
click at [1136, 100] on span "Revocable living trust granting my estate to the spouse, then to children and c…" at bounding box center [1172, 105] width 195 height 14
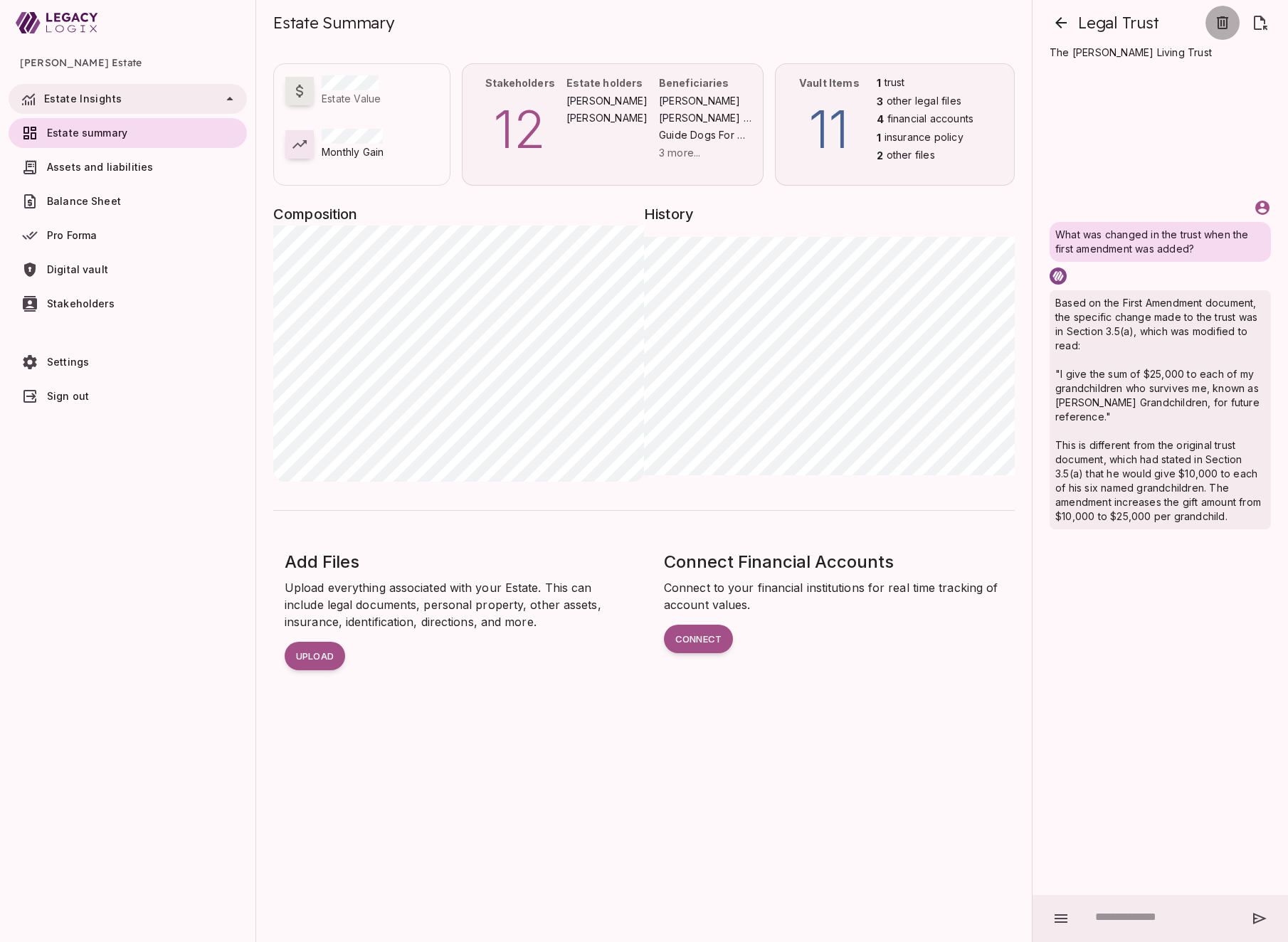
click at [1224, 23] on icon "button" at bounding box center [1222, 22] width 17 height 17
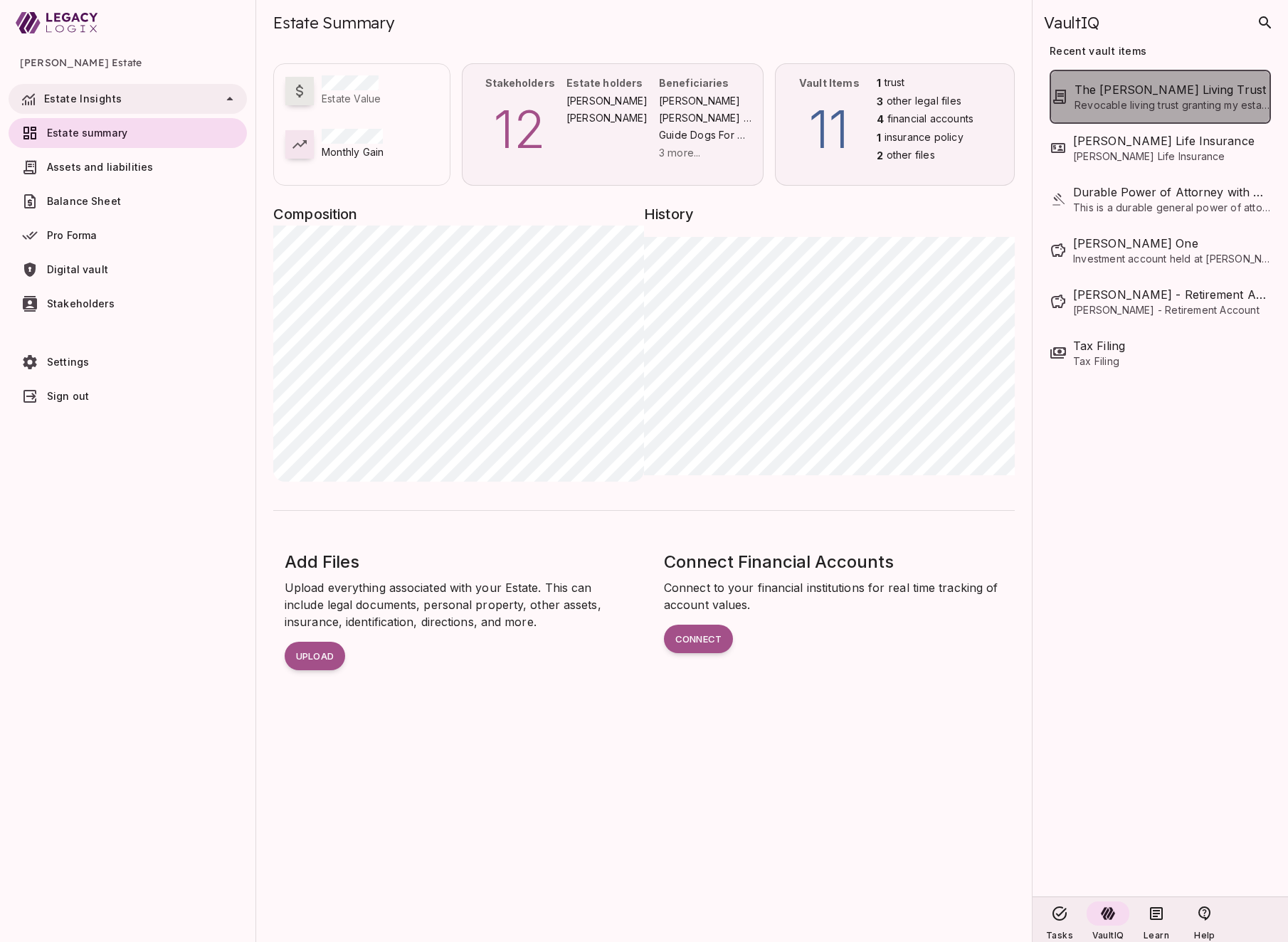
click at [1137, 106] on span "Revocable living trust granting my estate to the spouse, then to children and c…" at bounding box center [1172, 105] width 195 height 14
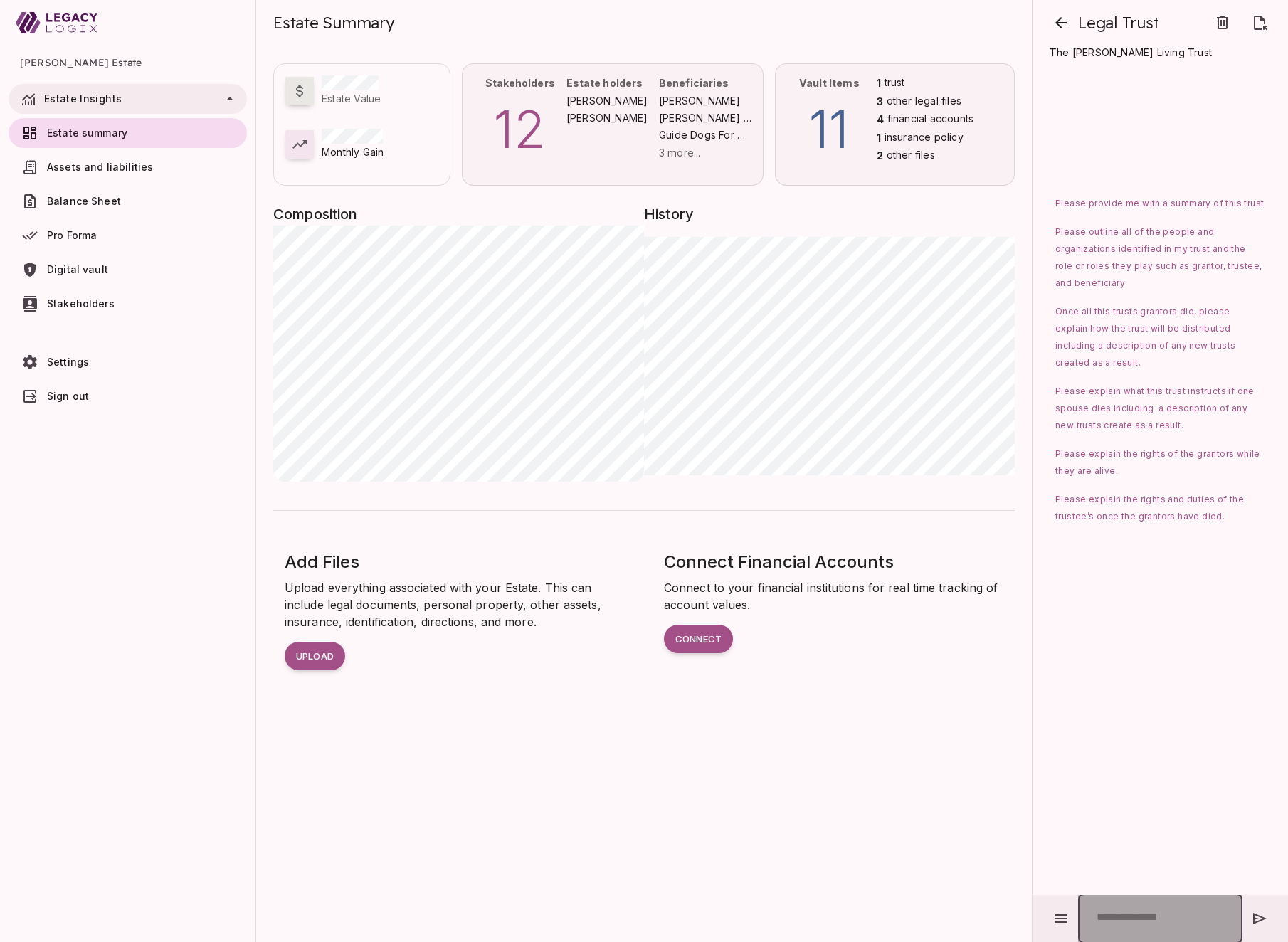
click at [1113, 918] on input "text" at bounding box center [1160, 919] width 164 height 50
type input "*"
type input "**********"
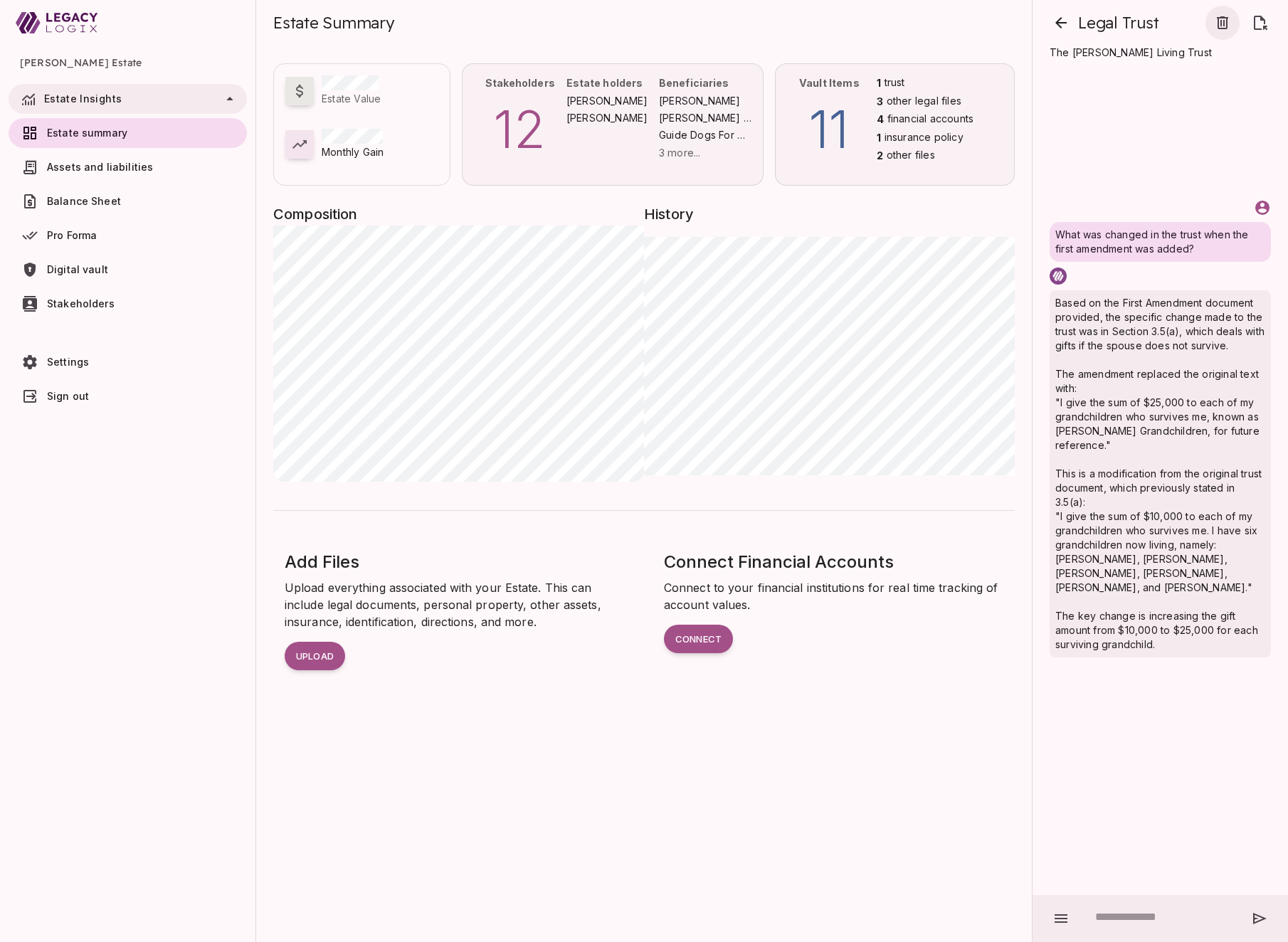
click at [1225, 23] on icon "button" at bounding box center [1222, 22] width 17 height 17
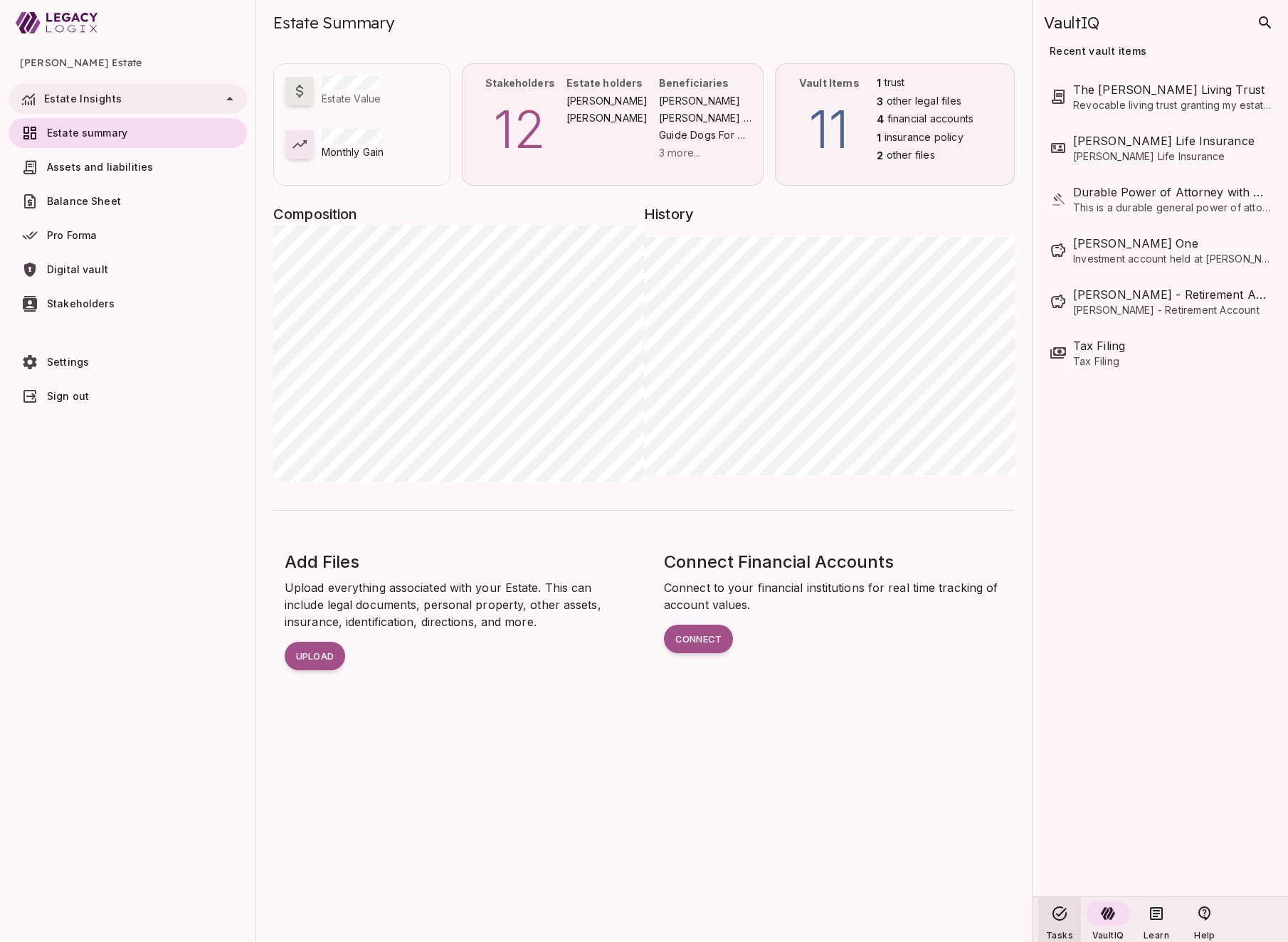
click at [1058, 916] on icon at bounding box center [1059, 913] width 14 height 14
